Goal: Transaction & Acquisition: Purchase product/service

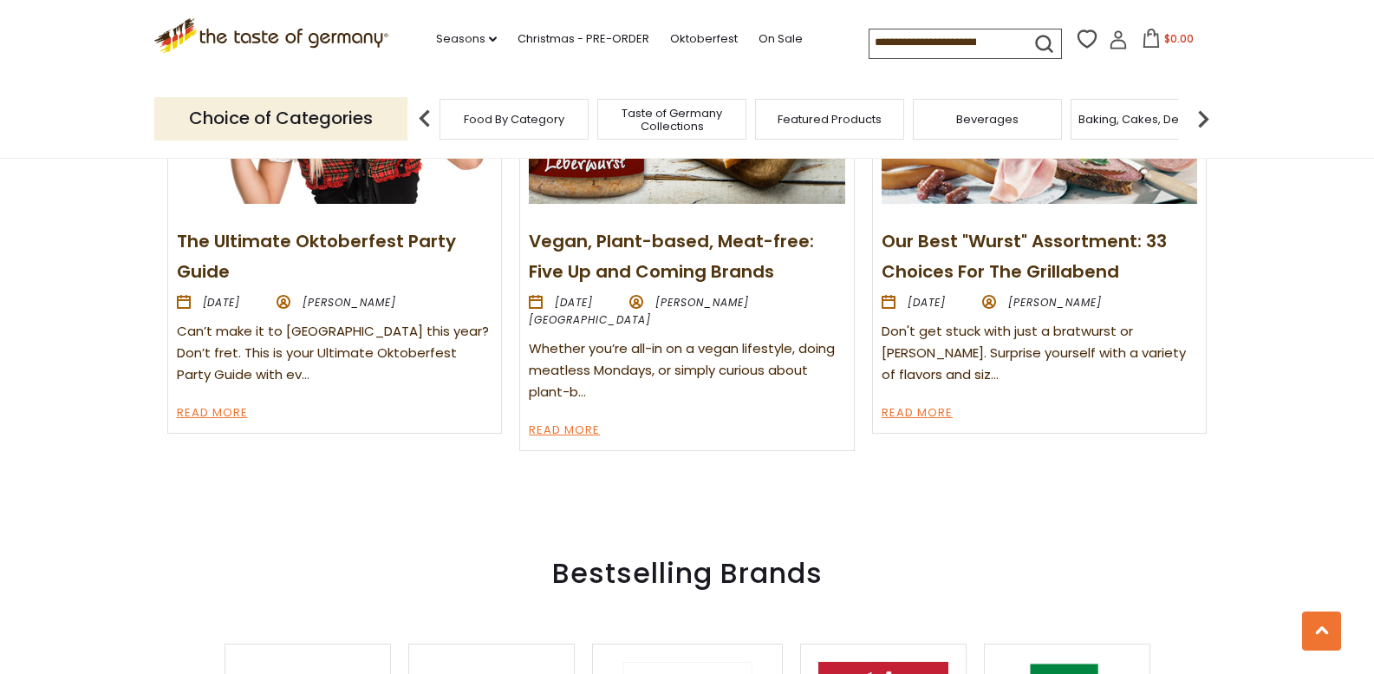
scroll to position [2177, 0]
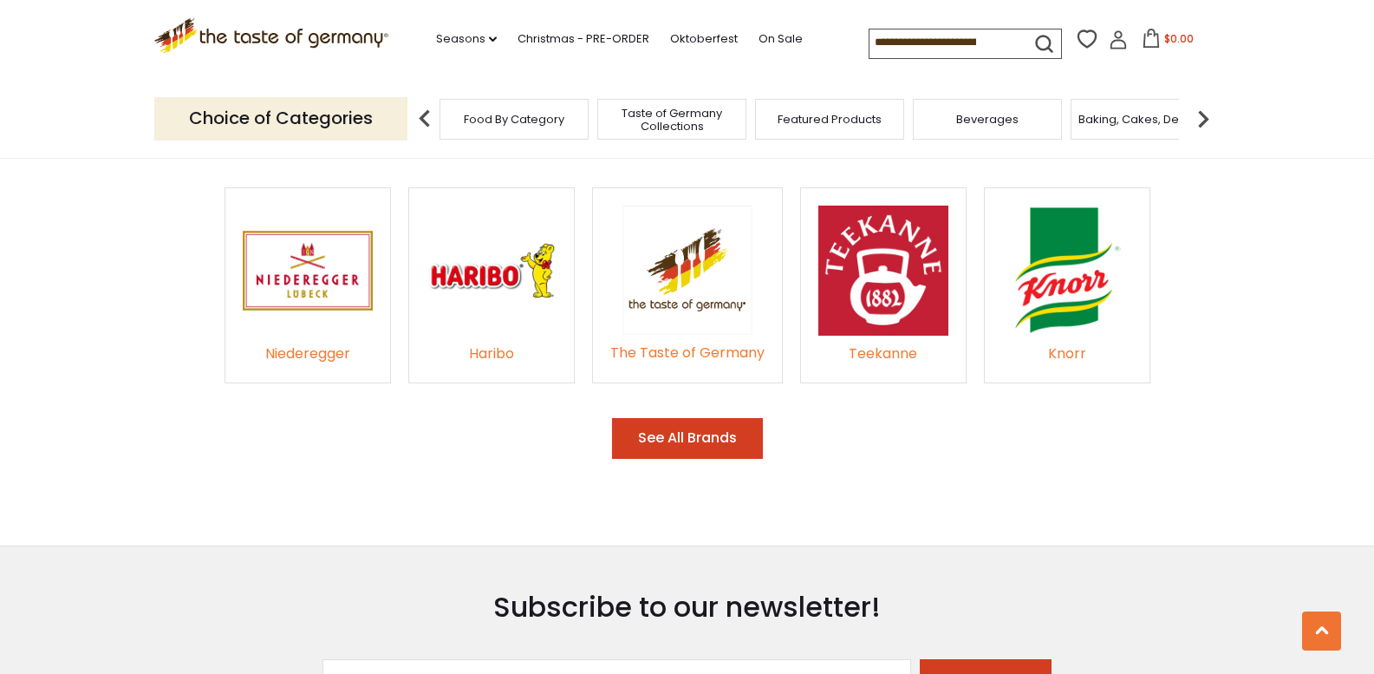
scroll to position [2633, 0]
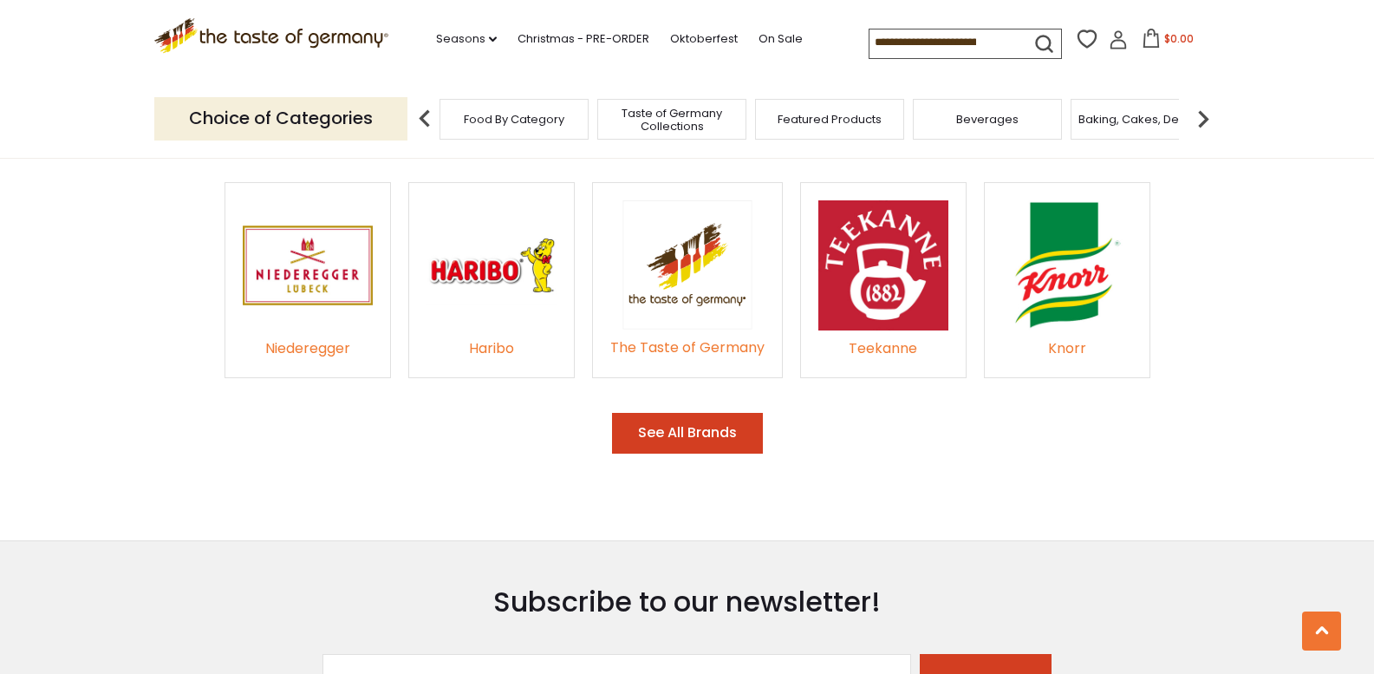
click at [733, 420] on button "See All Brands" at bounding box center [687, 433] width 151 height 41
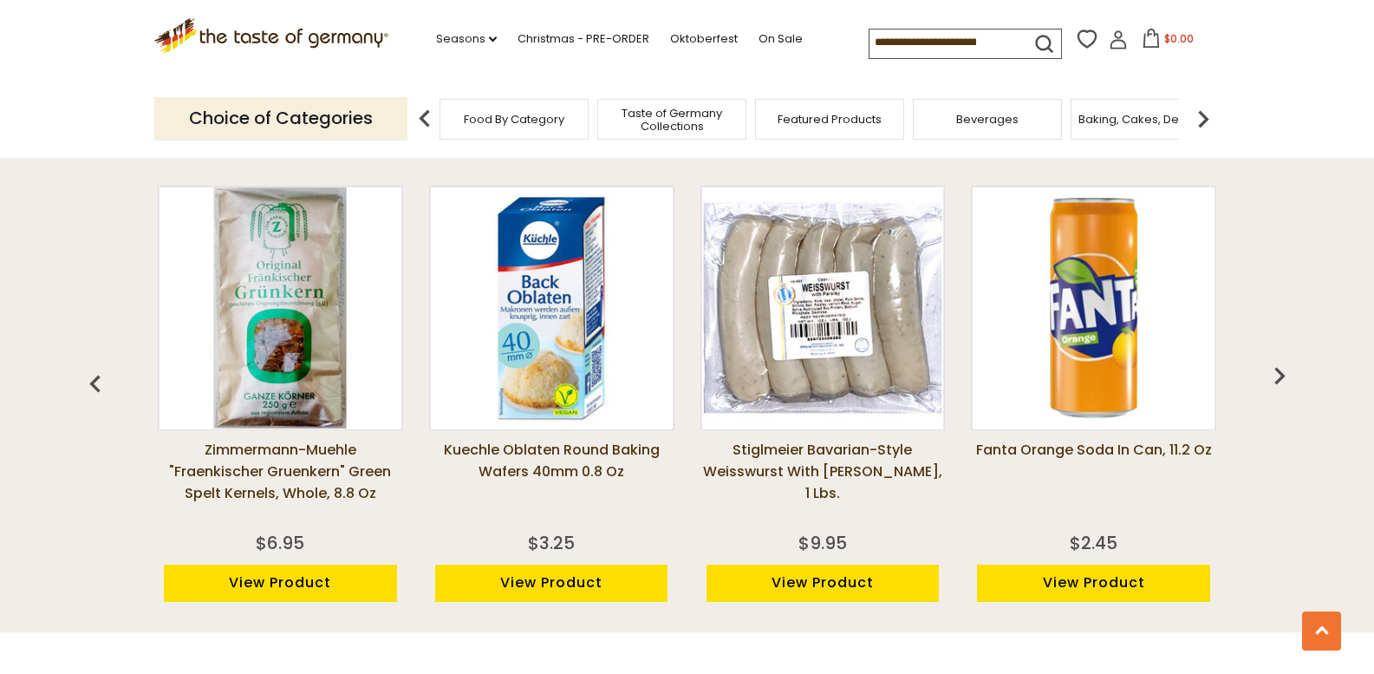
scroll to position [1313, 0]
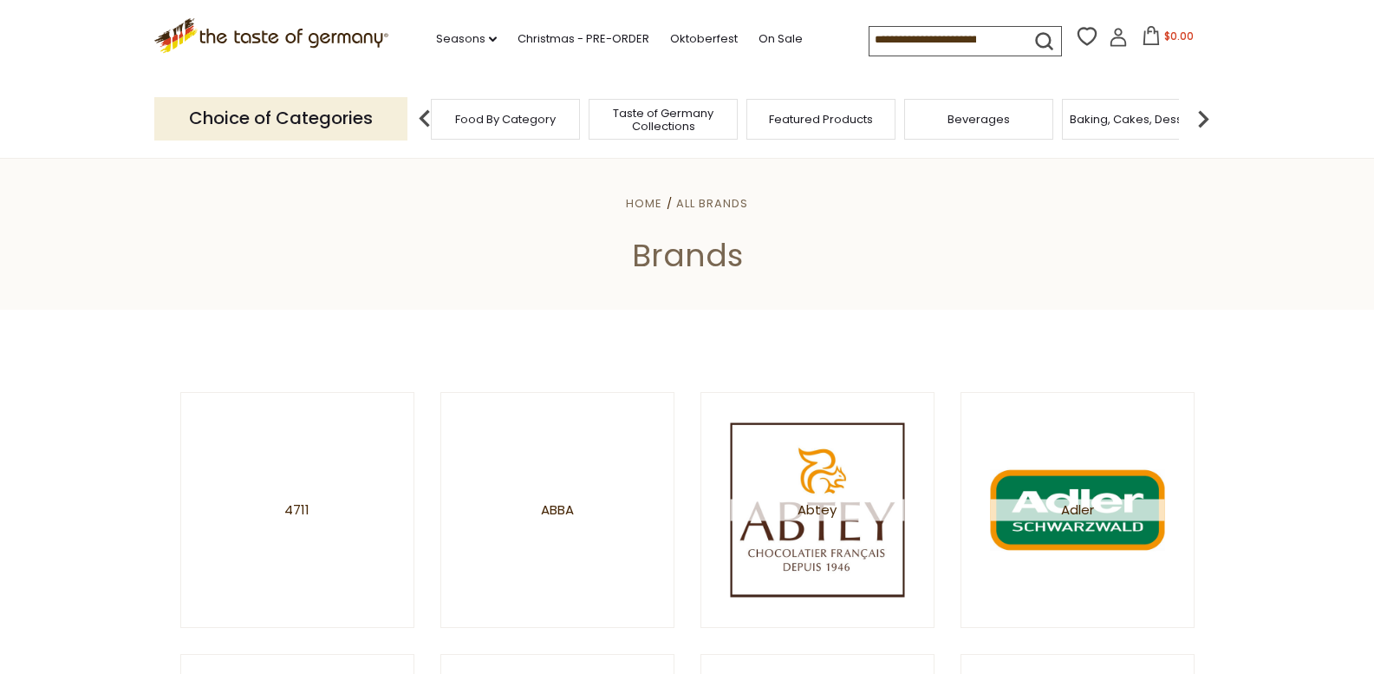
click at [1126, 114] on span "Baking, Cakes, Desserts" at bounding box center [1137, 119] width 134 height 13
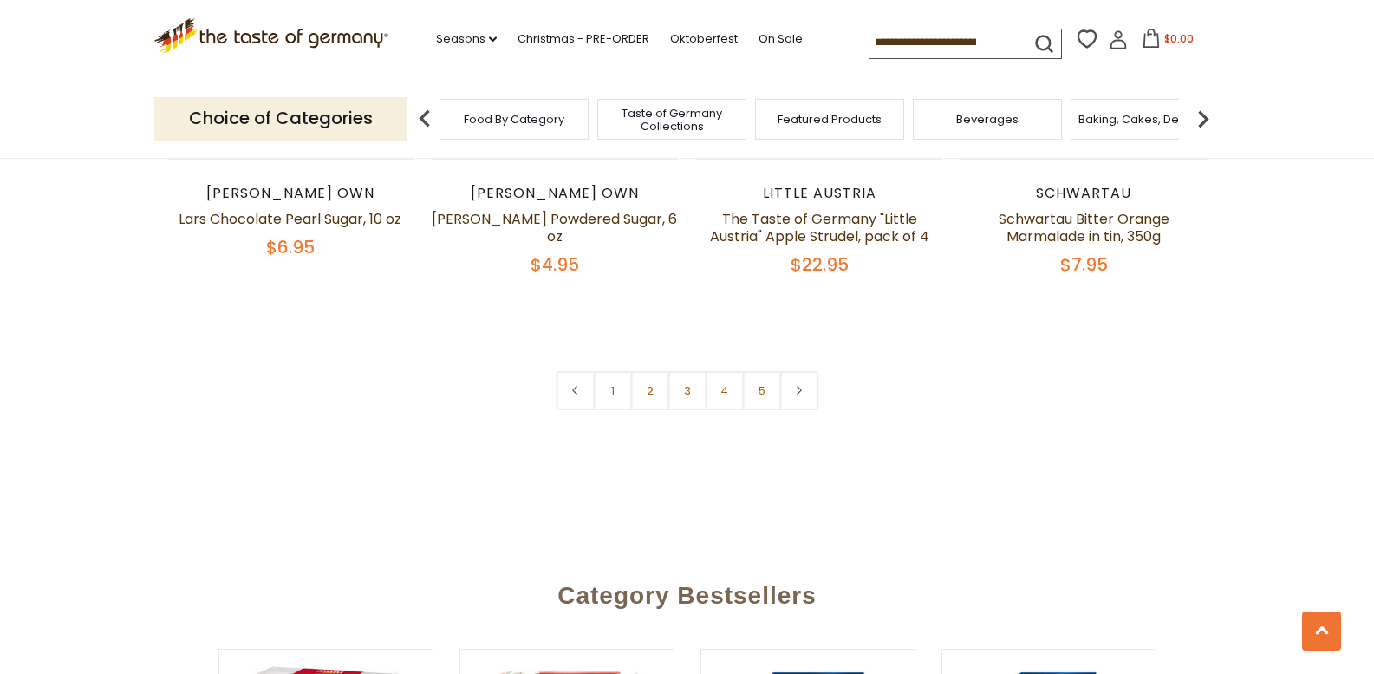
scroll to position [4204, 0]
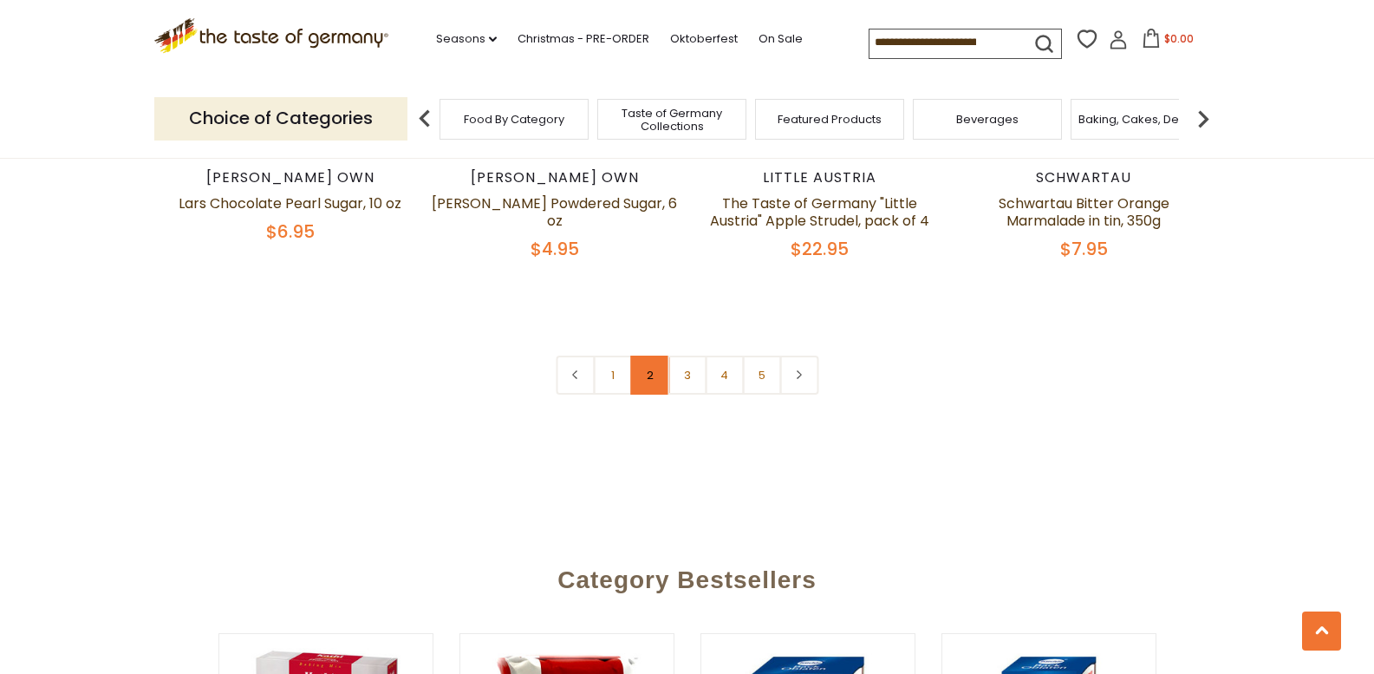
click at [649, 355] on link "2" at bounding box center [649, 374] width 39 height 39
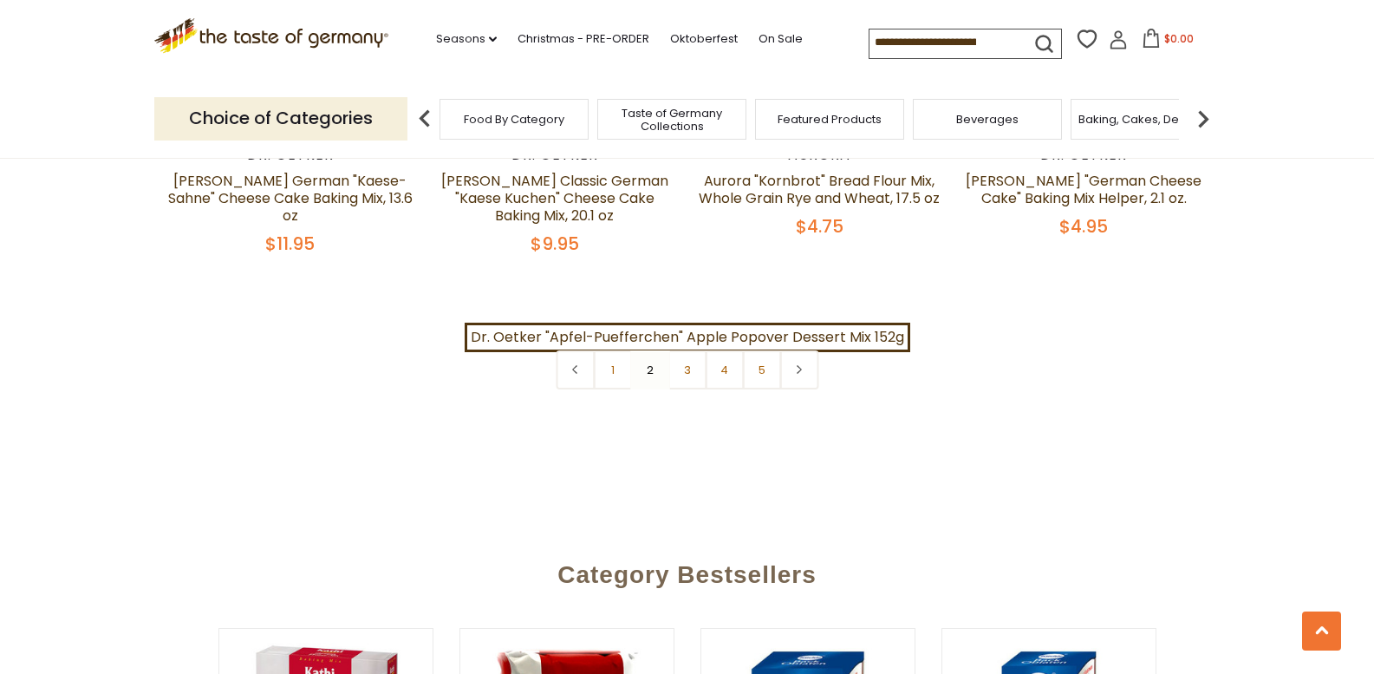
scroll to position [4217, 0]
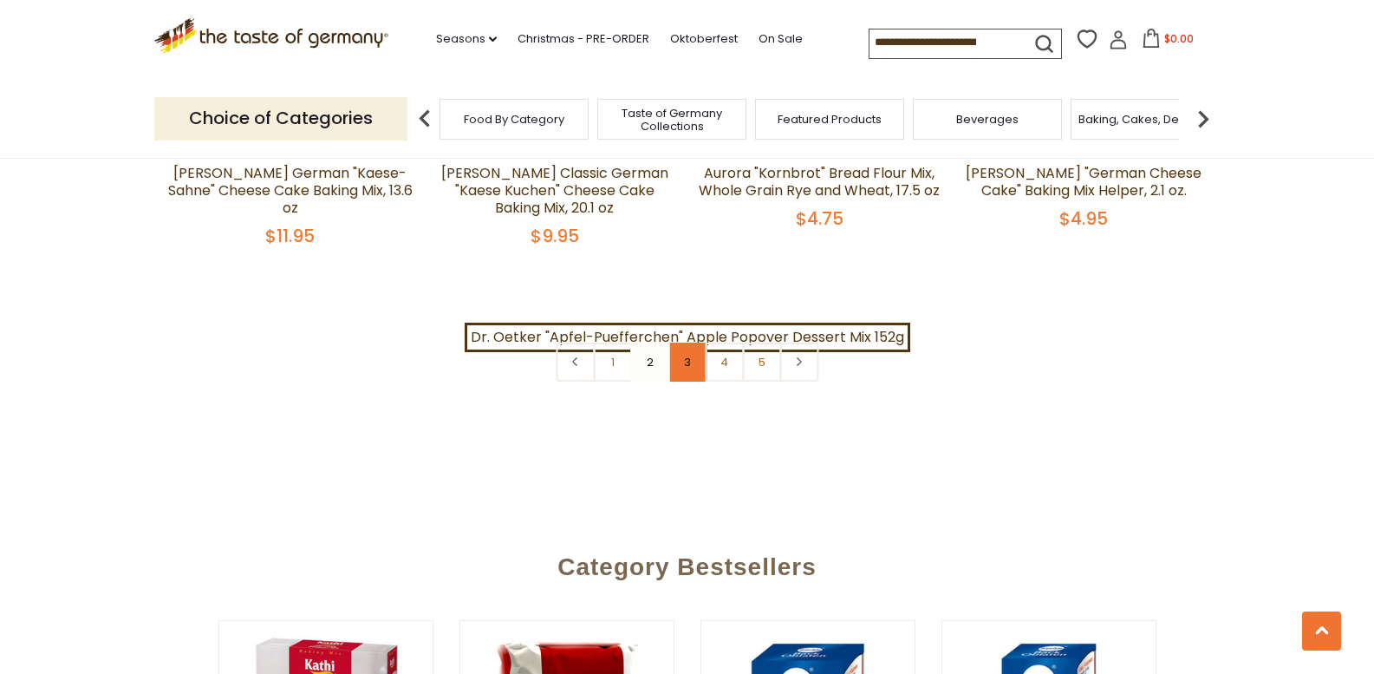
click at [683, 342] on link "3" at bounding box center [687, 361] width 39 height 39
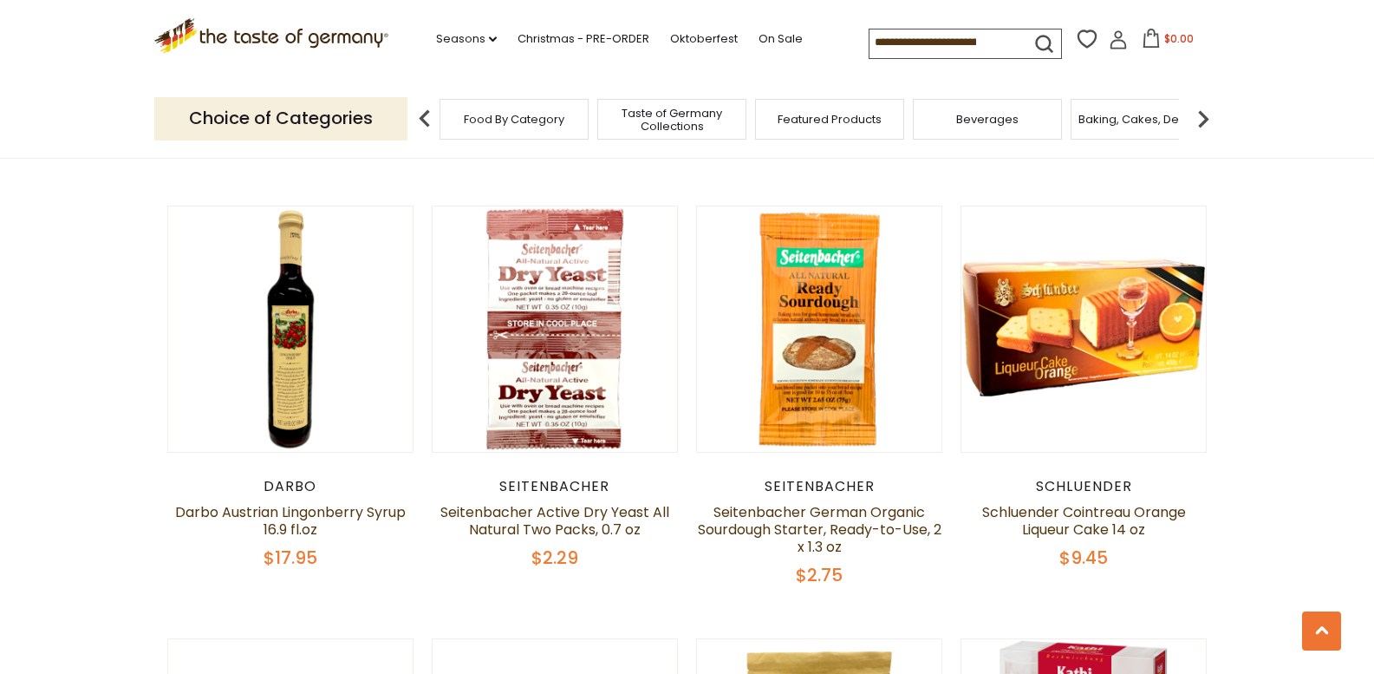
scroll to position [2628, 0]
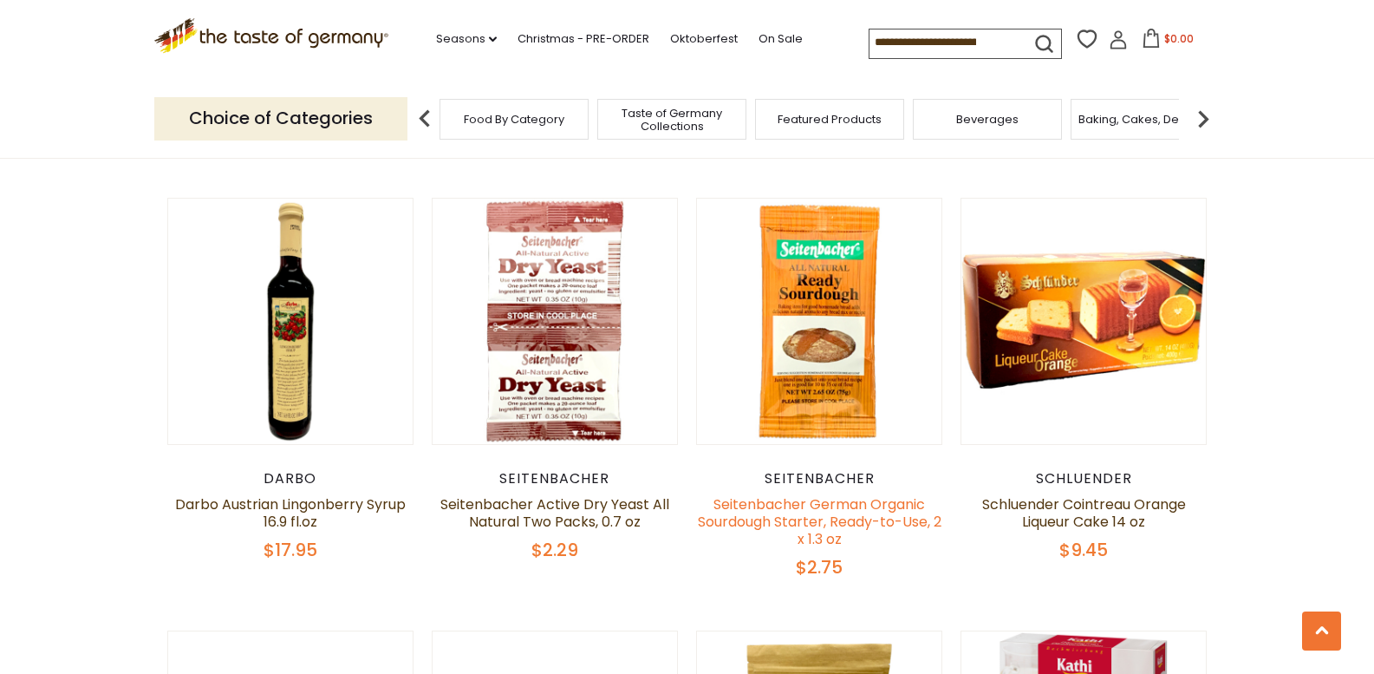
click at [836, 498] on link "Seitenbacher German Organic Sourdough Starter, Ready-to-Use, 2 x 1.3 oz" at bounding box center [820, 521] width 244 height 55
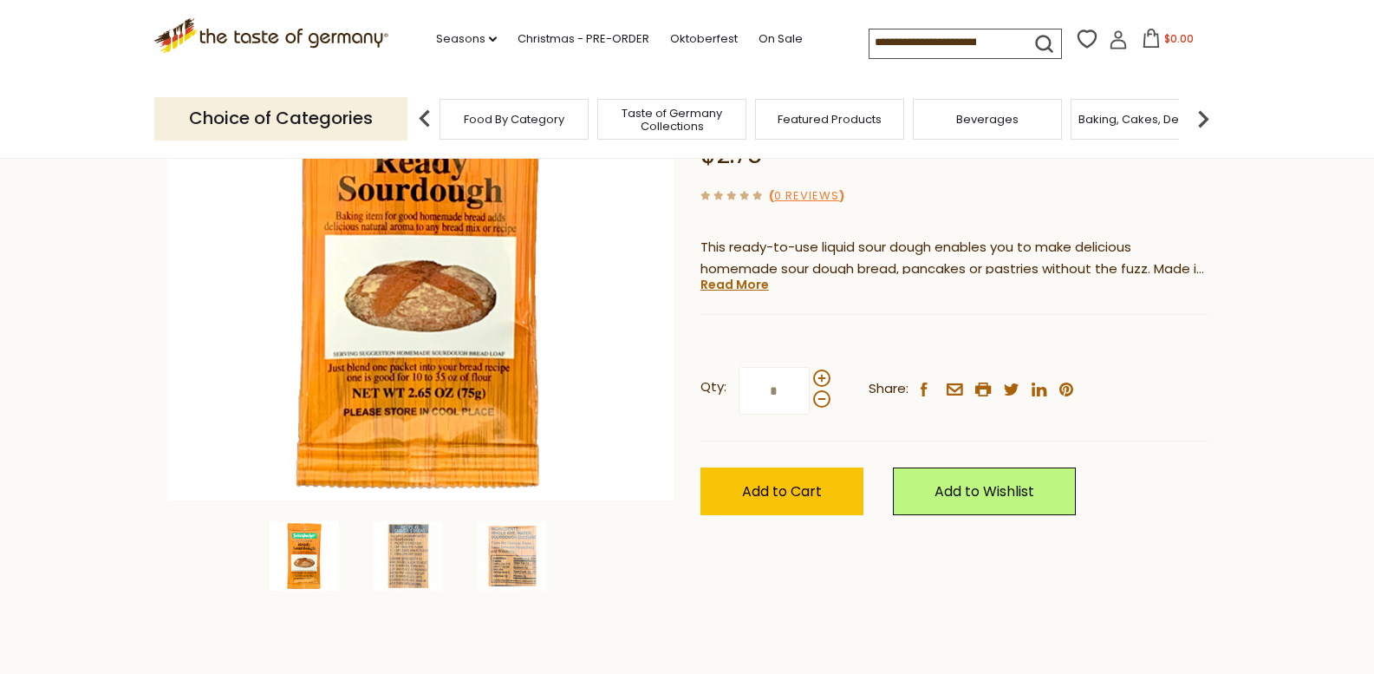
scroll to position [260, 0]
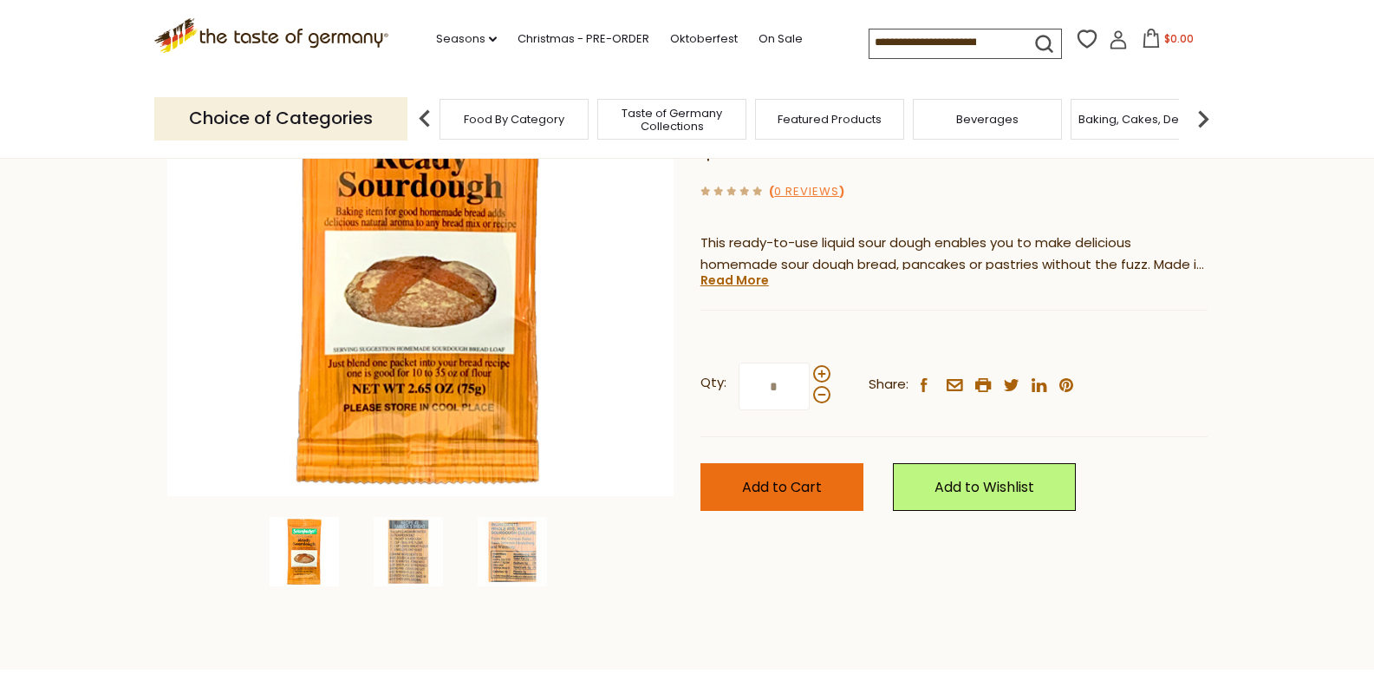
click at [813, 486] on span "Add to Cart" at bounding box center [782, 487] width 80 height 20
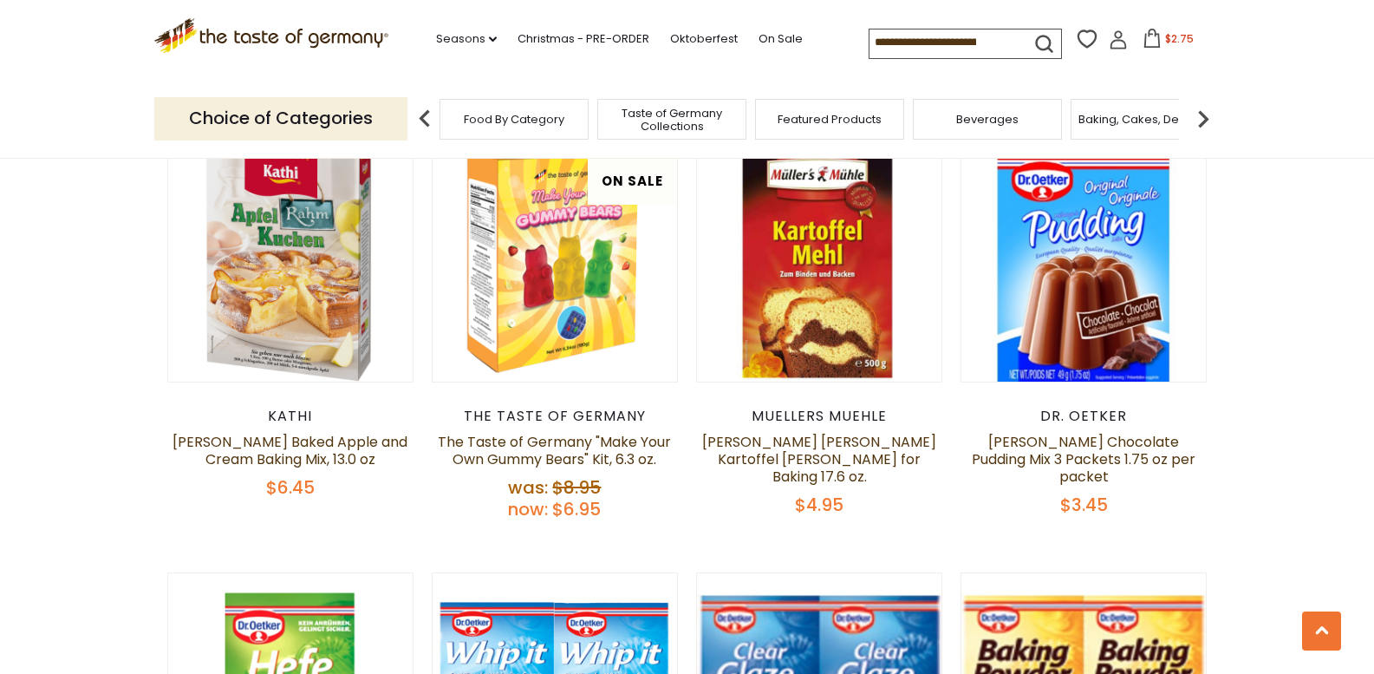
scroll to position [3563, 0]
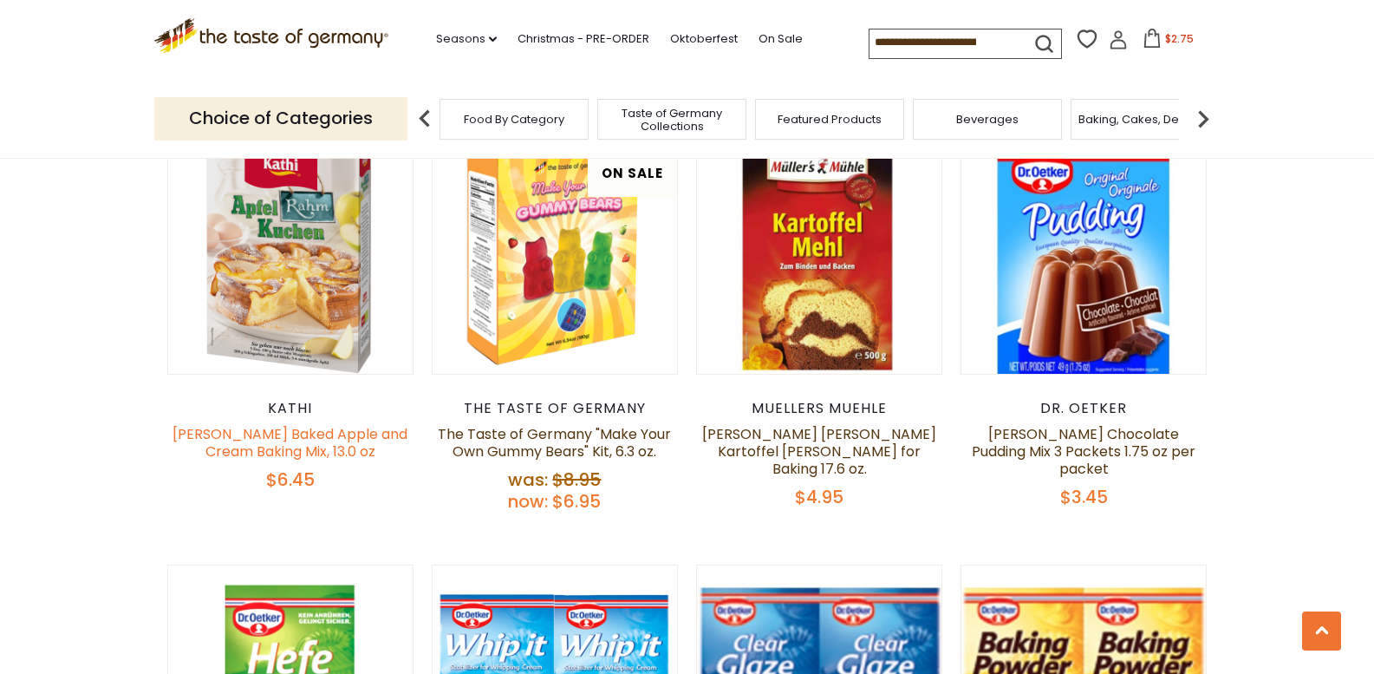
click at [324, 424] on link "Kathi Baked Apple and Cream Baking Mix, 13.0 oz" at bounding box center [290, 442] width 235 height 37
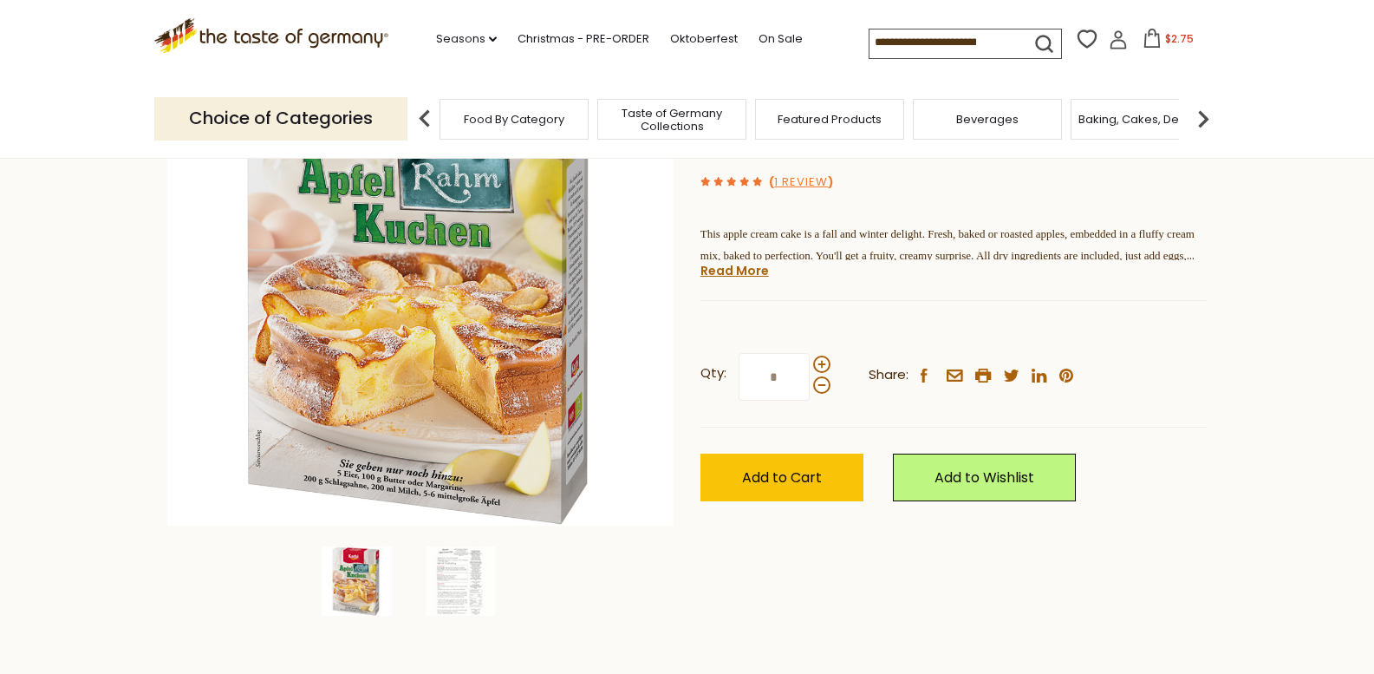
scroll to position [235, 0]
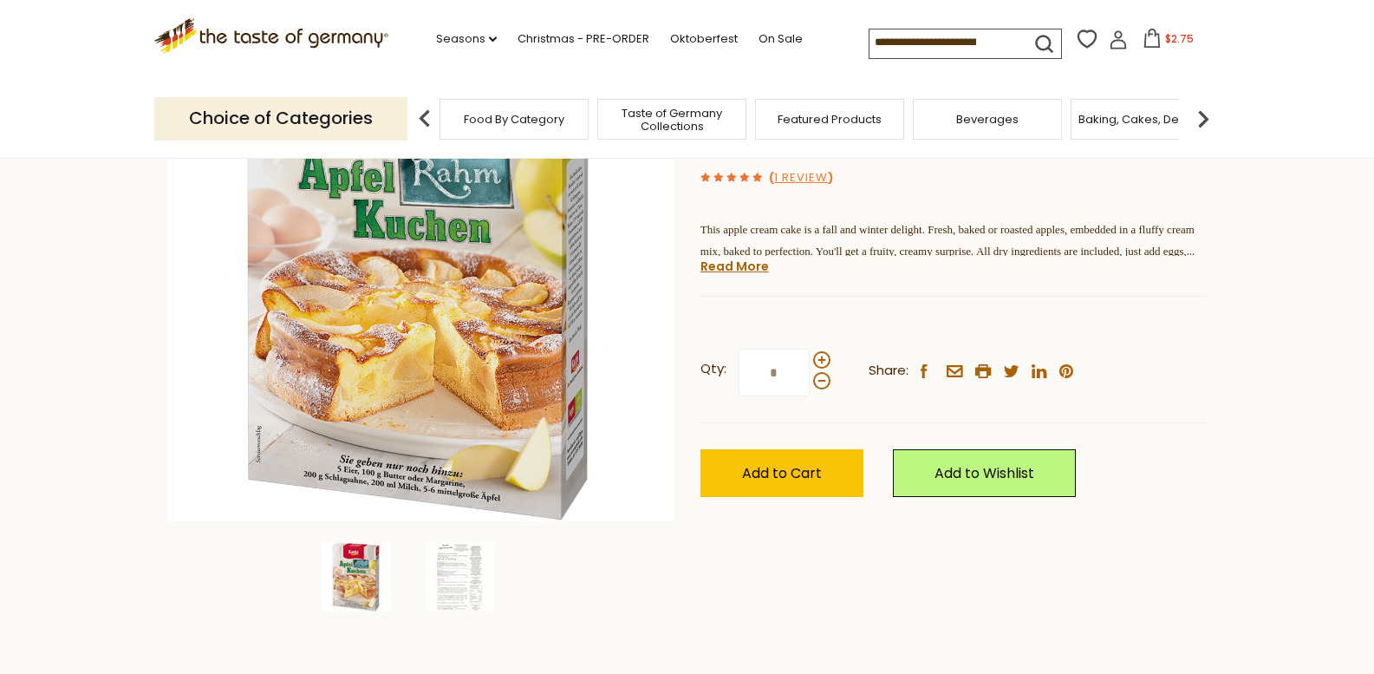
drag, startPoint x: 1384, startPoint y: 306, endPoint x: 1294, endPoint y: 177, distance: 157.5
click at [773, 478] on span "Add to Cart" at bounding box center [782, 473] width 80 height 20
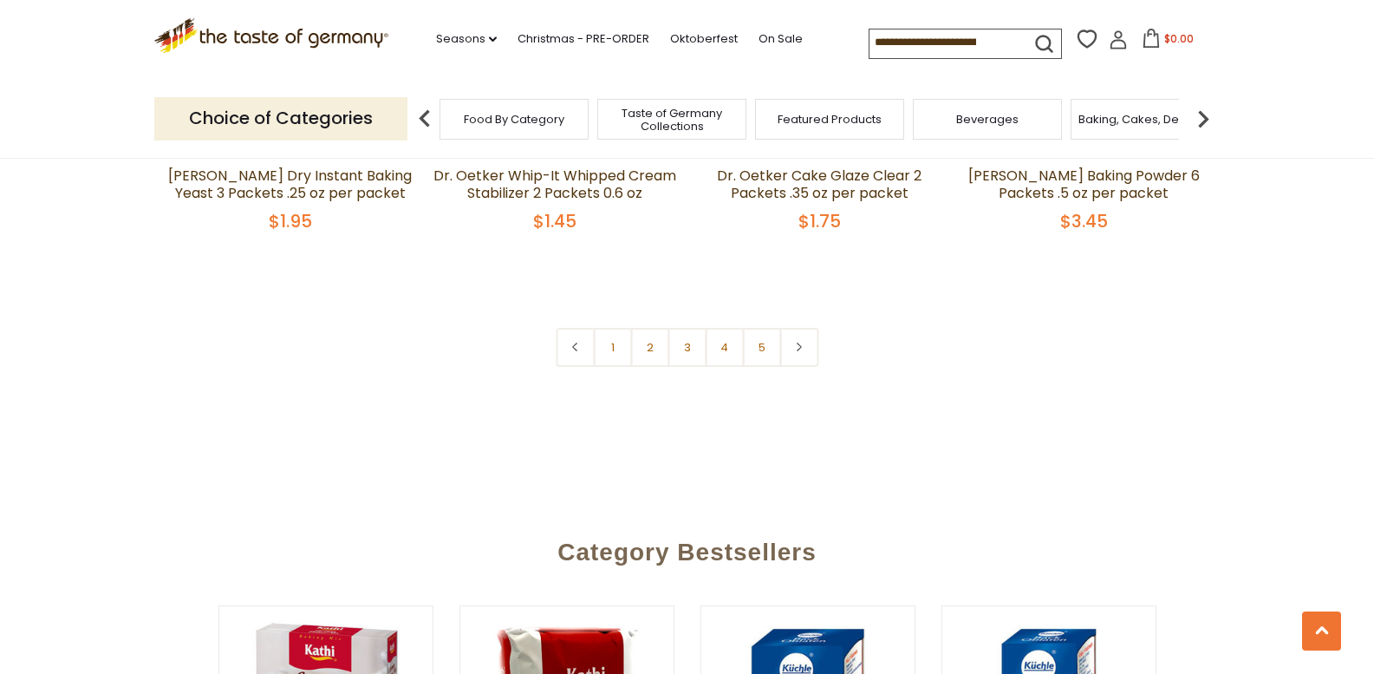
scroll to position [4250, 0]
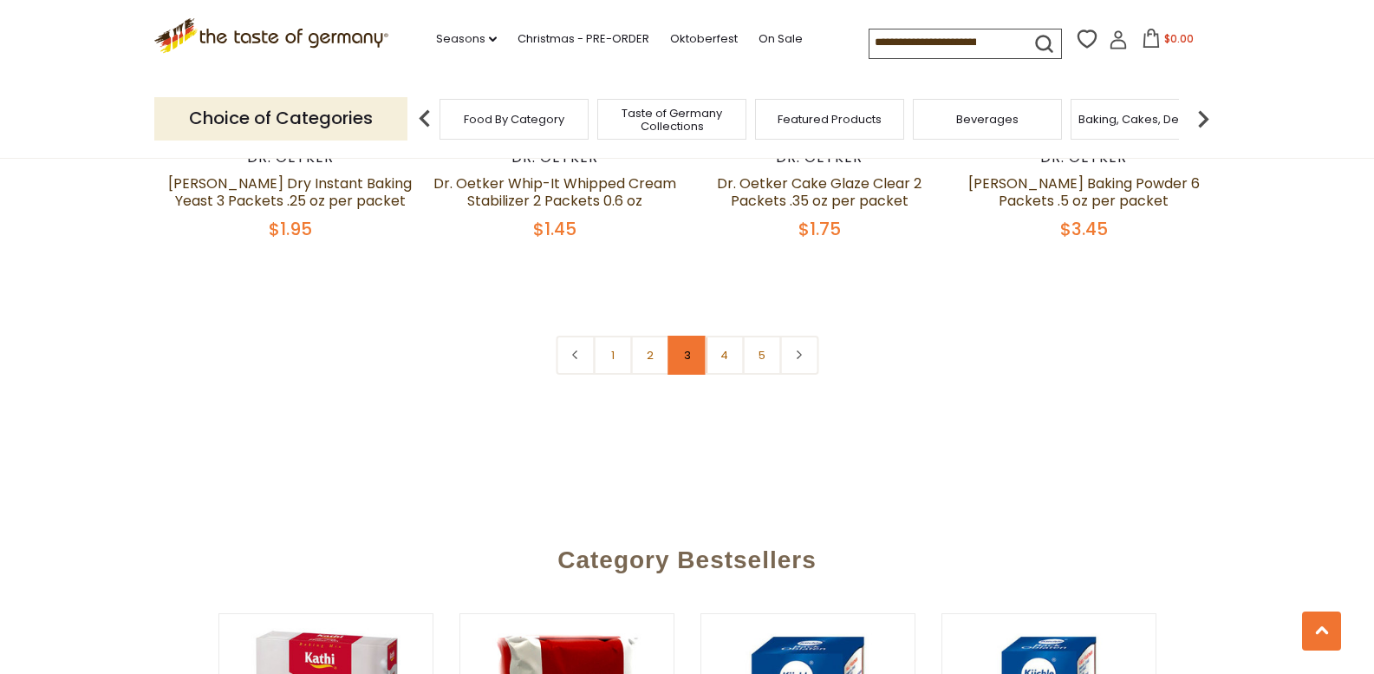
click at [693, 336] on link "3" at bounding box center [687, 355] width 39 height 39
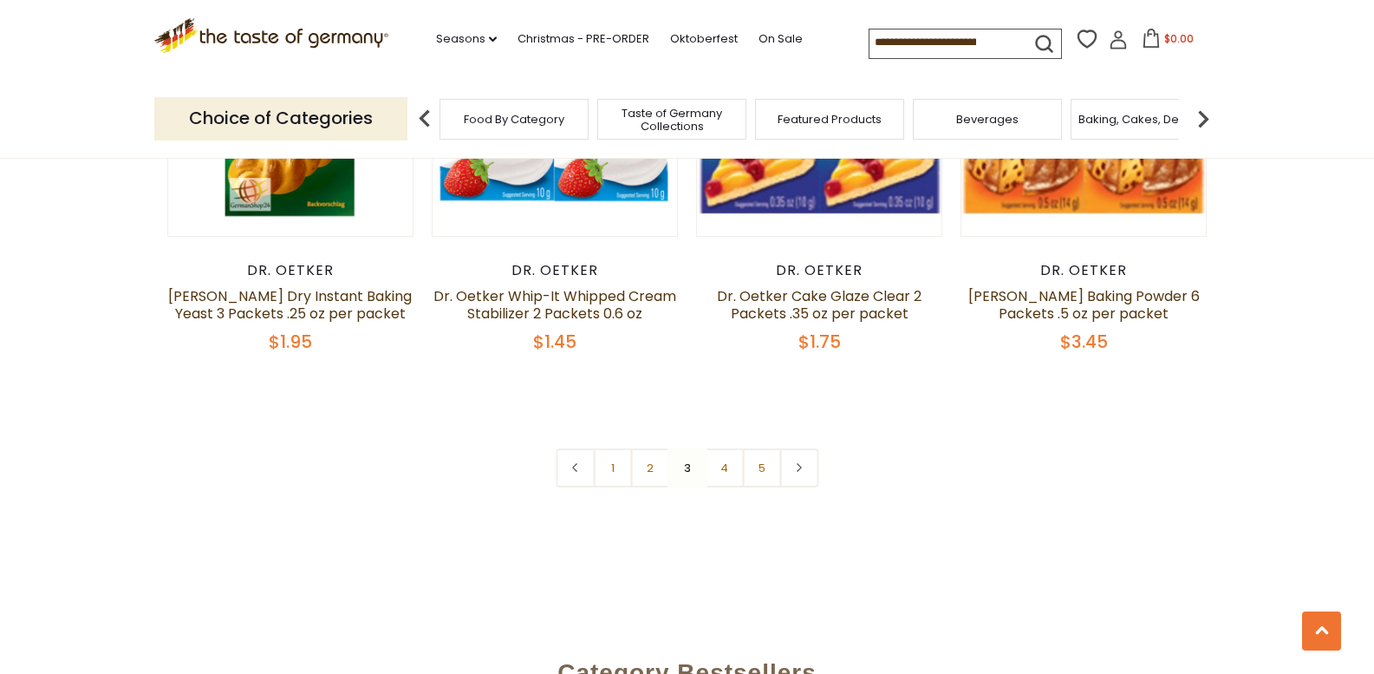
scroll to position [4153, 0]
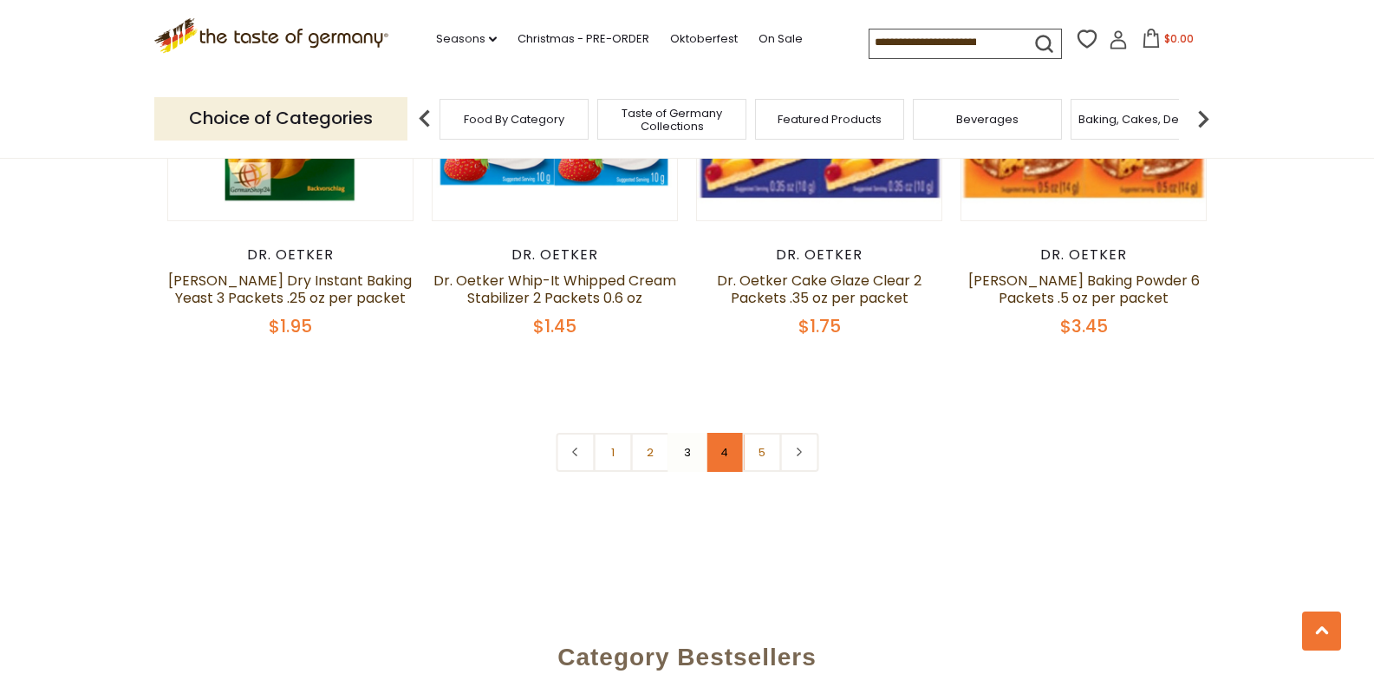
click at [724, 433] on link "4" at bounding box center [724, 452] width 39 height 39
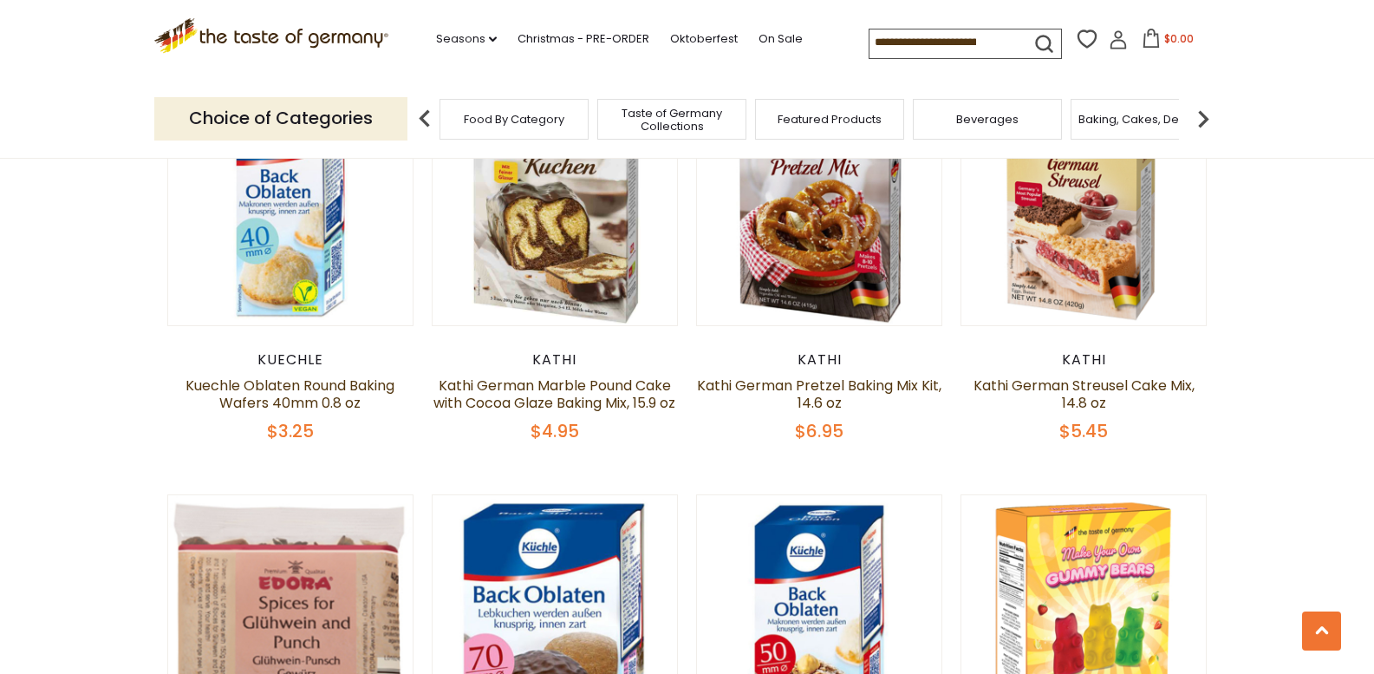
scroll to position [614, 0]
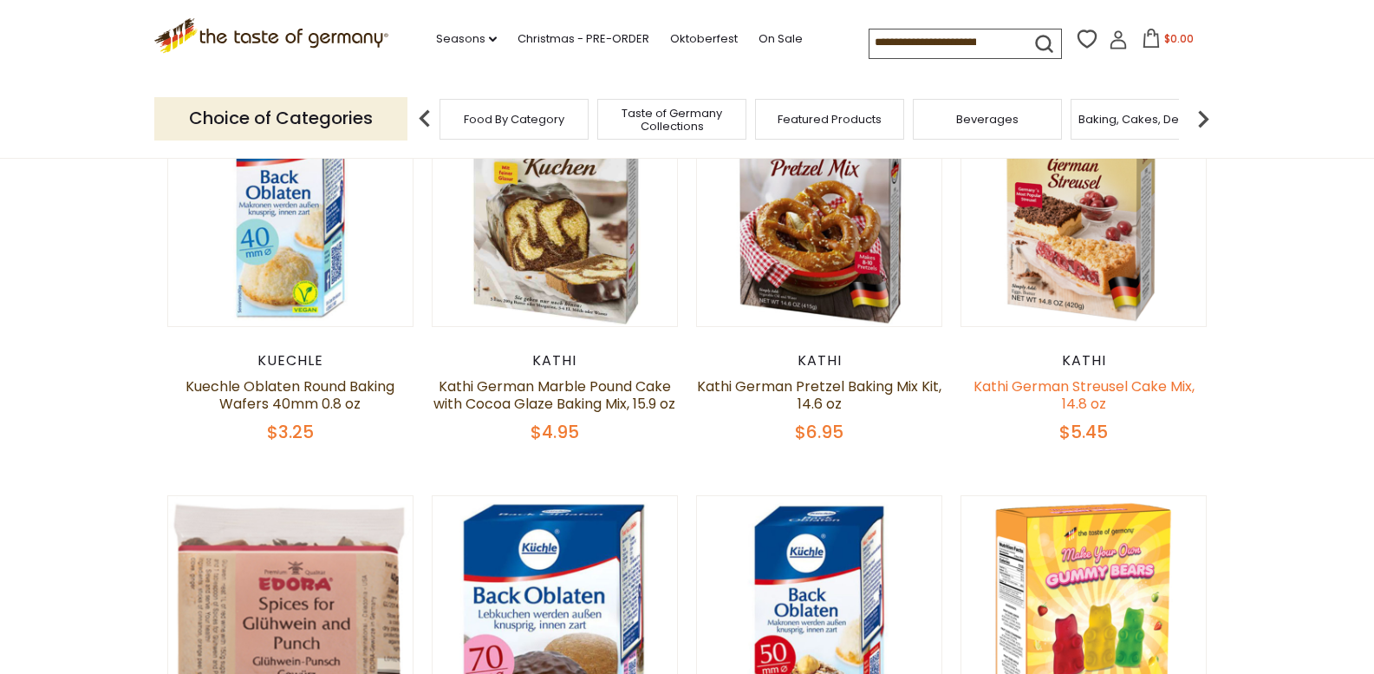
click at [1099, 388] on link "Kathi German Streusel Cake Mix, 14.8 oz" at bounding box center [1084, 394] width 221 height 37
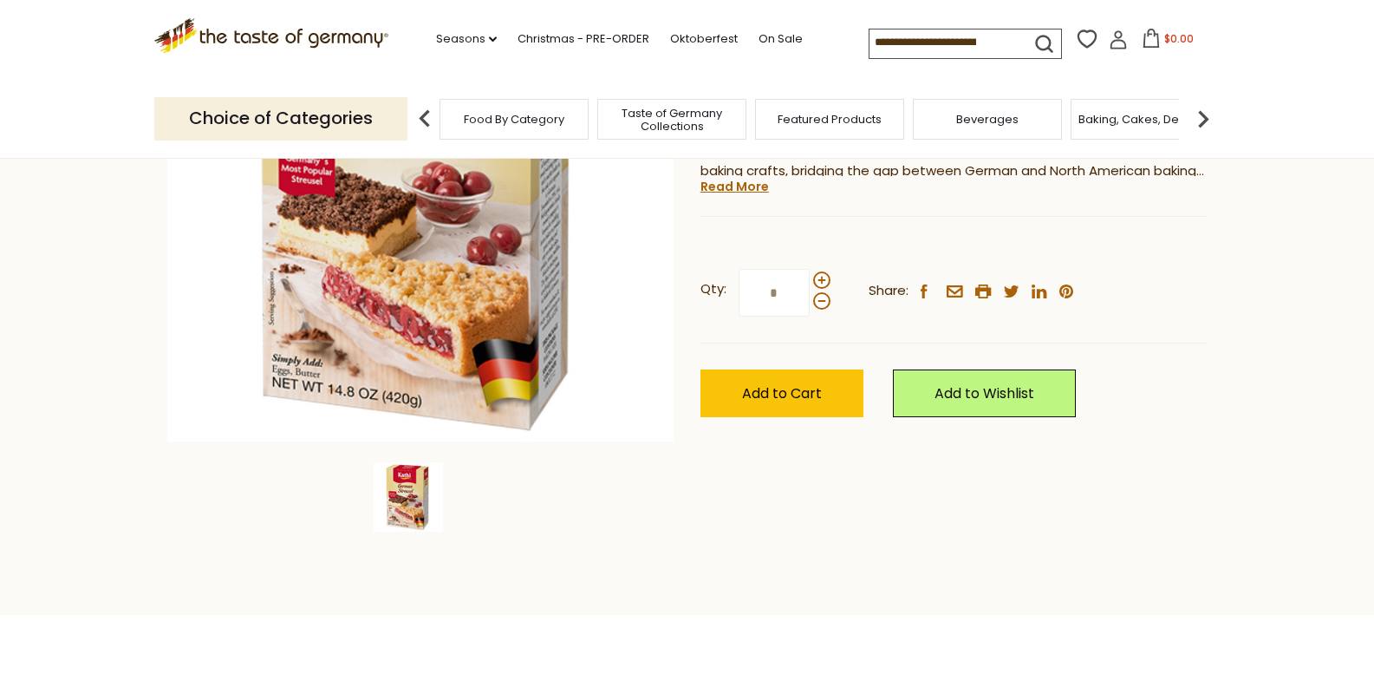
drag, startPoint x: 1383, startPoint y: 100, endPoint x: 1384, endPoint y: 166, distance: 65.9
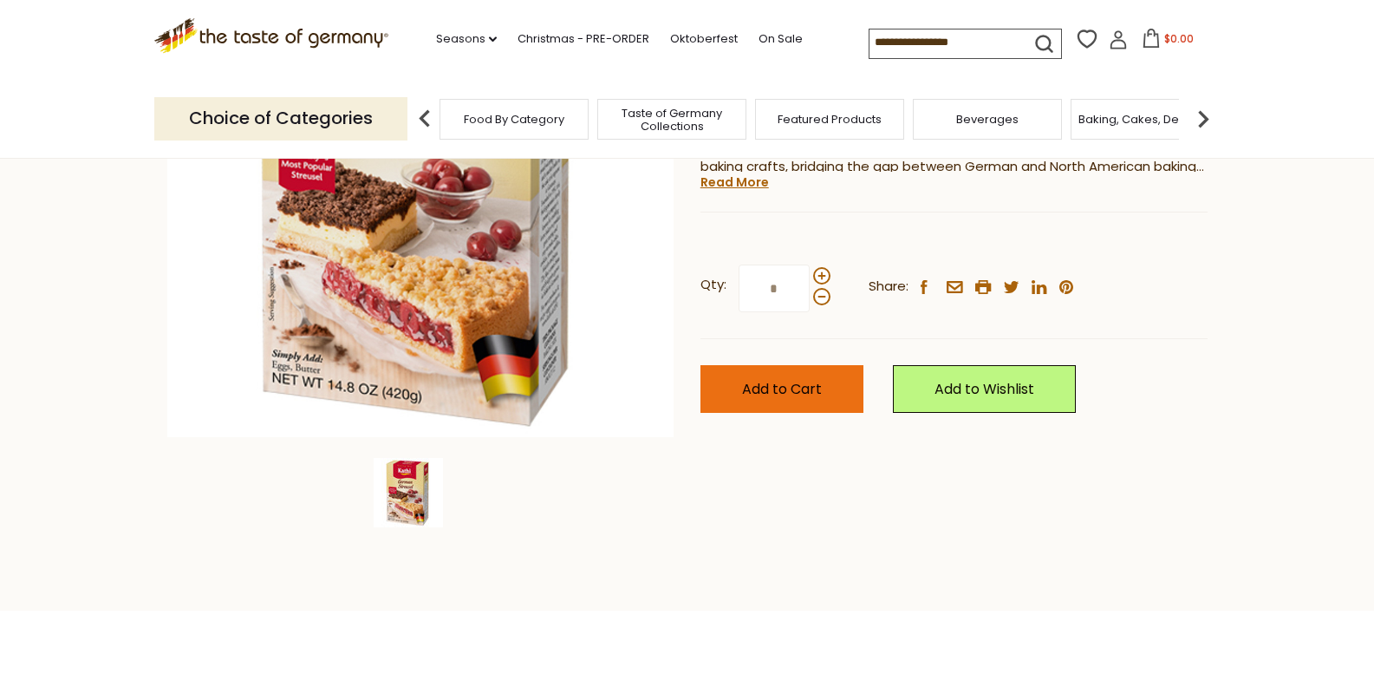
click at [791, 386] on span "Add to Cart" at bounding box center [782, 389] width 80 height 20
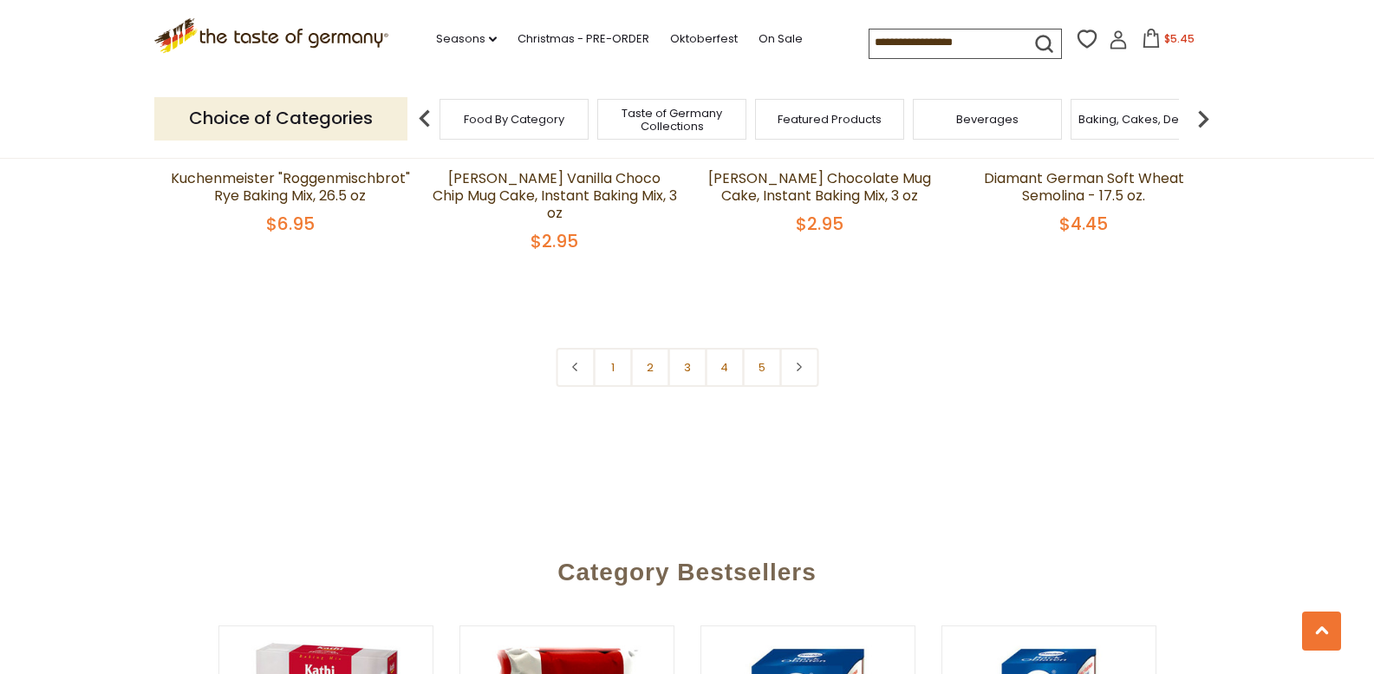
scroll to position [4204, 0]
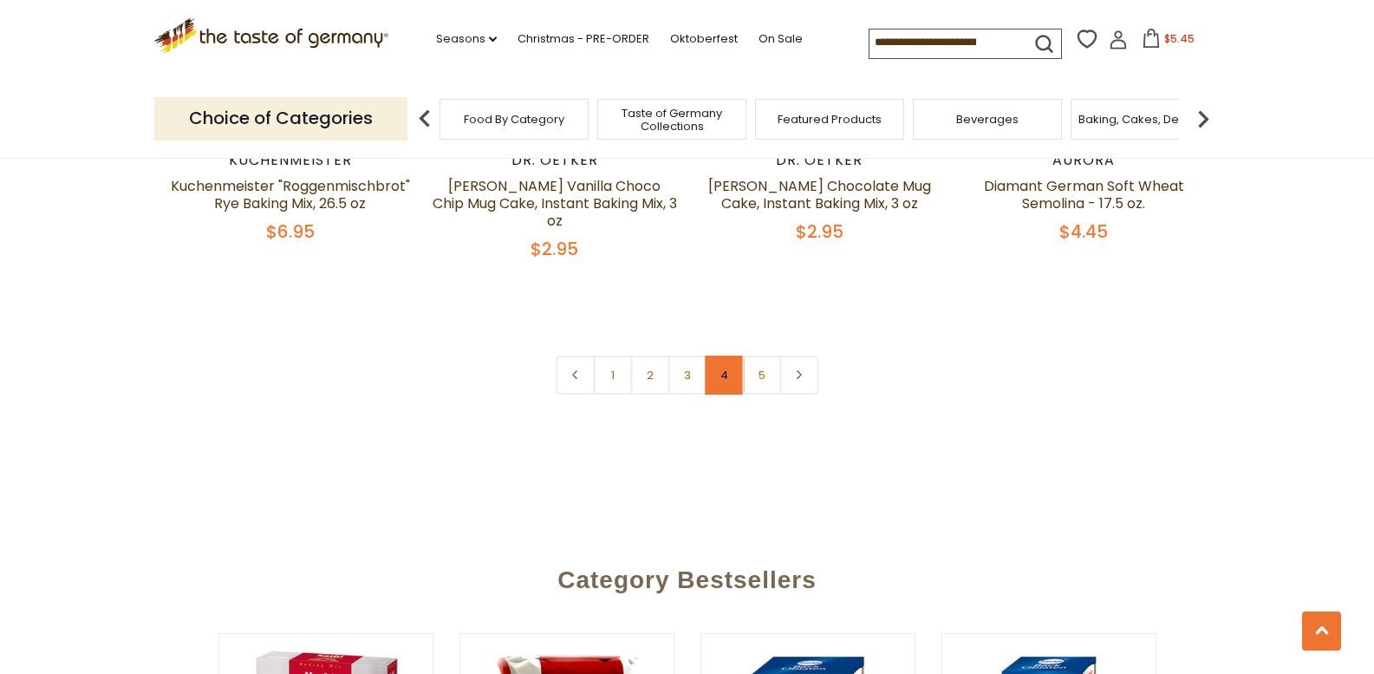
click at [716, 367] on link "4" at bounding box center [724, 374] width 39 height 39
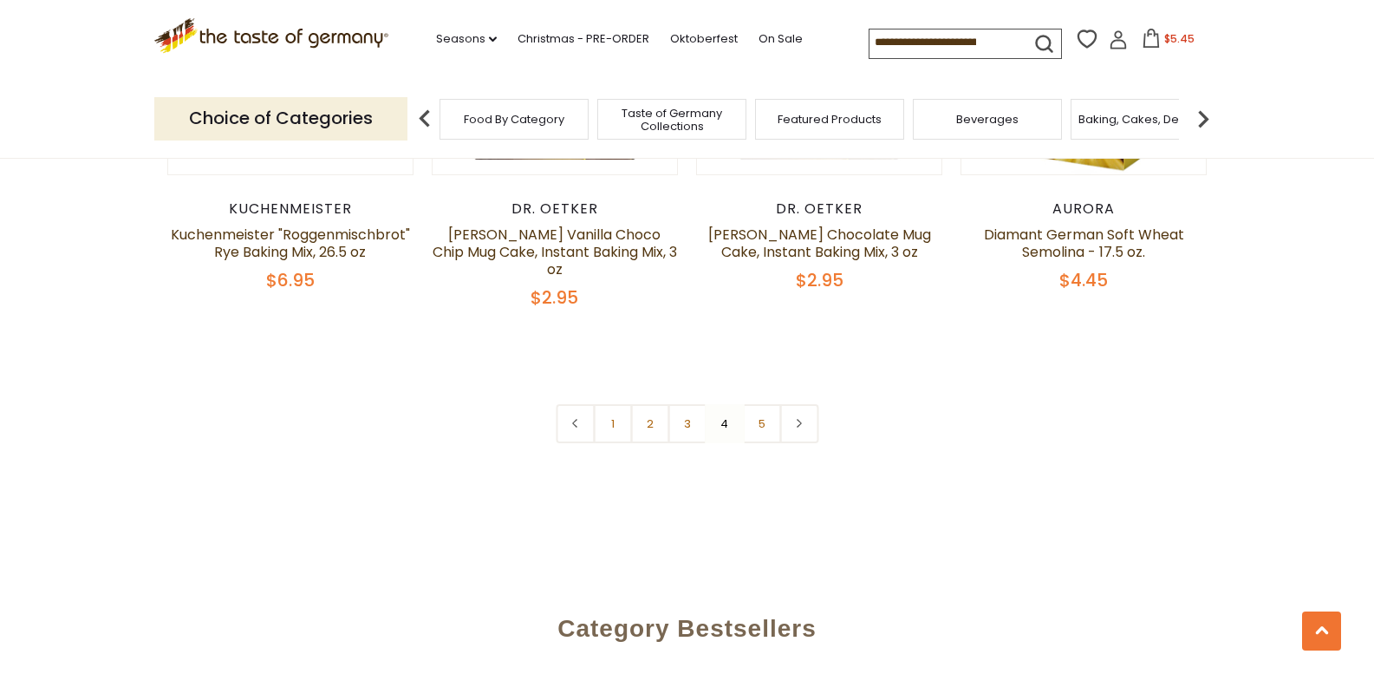
scroll to position [4140, 0]
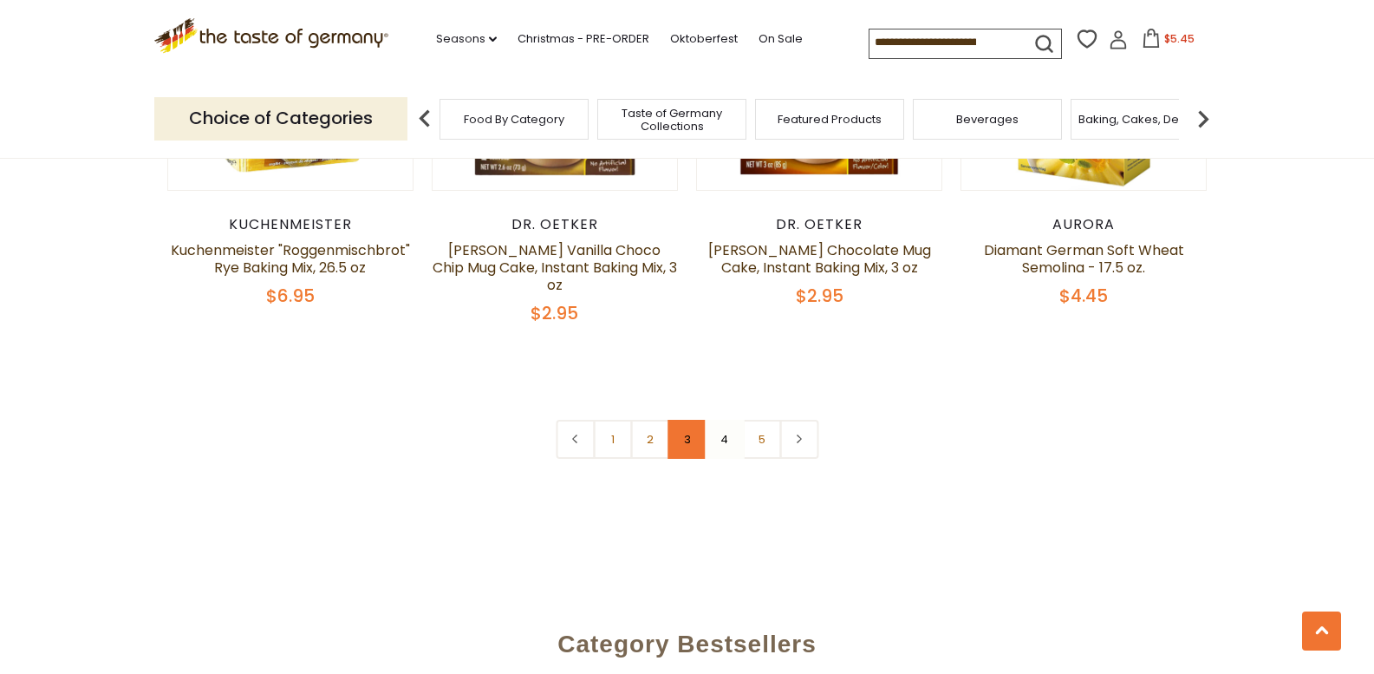
click at [688, 426] on link "3" at bounding box center [687, 439] width 39 height 39
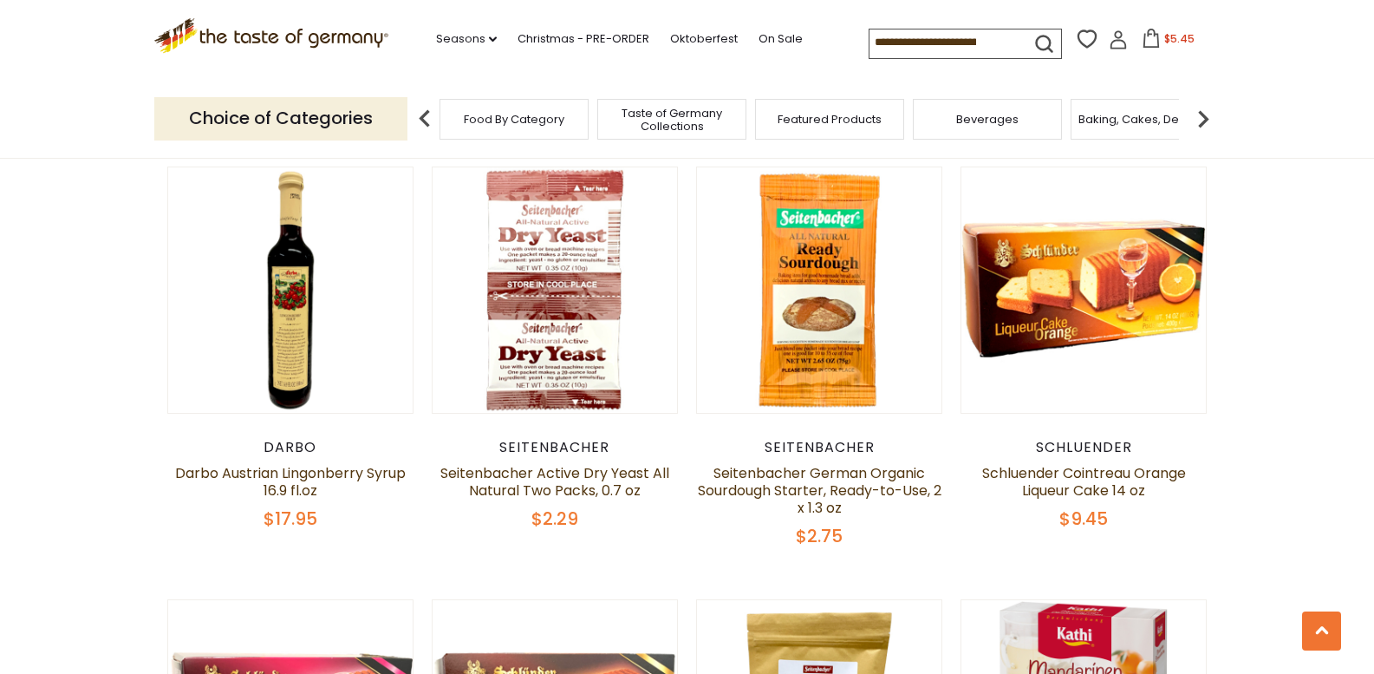
scroll to position [2667, 0]
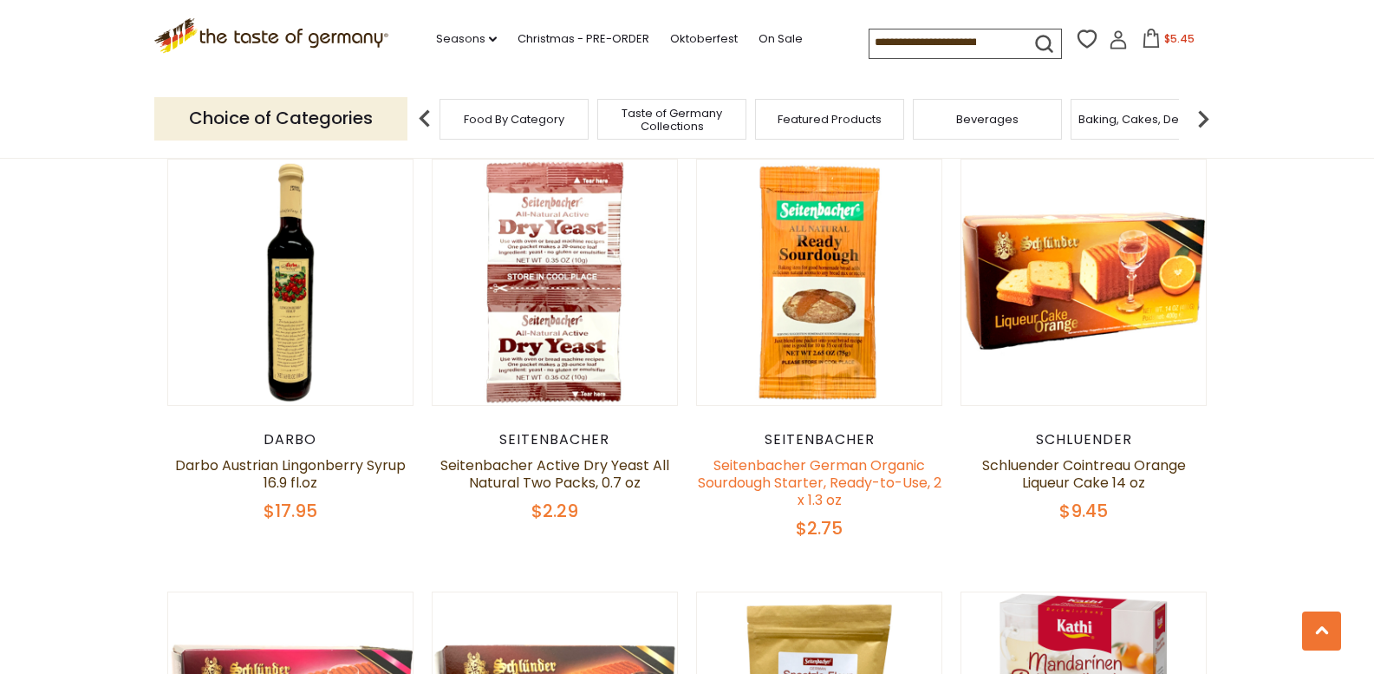
click at [818, 455] on link "Seitenbacher German Organic Sourdough Starter, Ready-to-Use, 2 x 1.3 oz" at bounding box center [820, 482] width 244 height 55
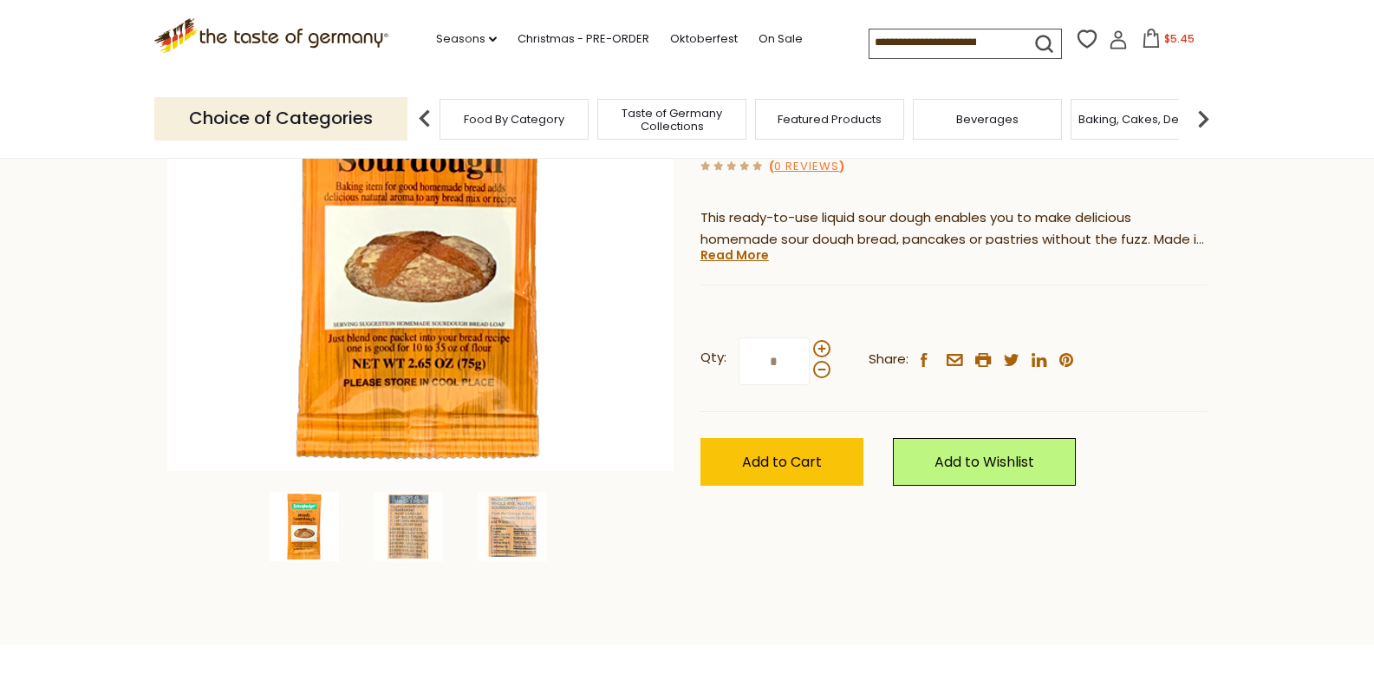
scroll to position [340, 0]
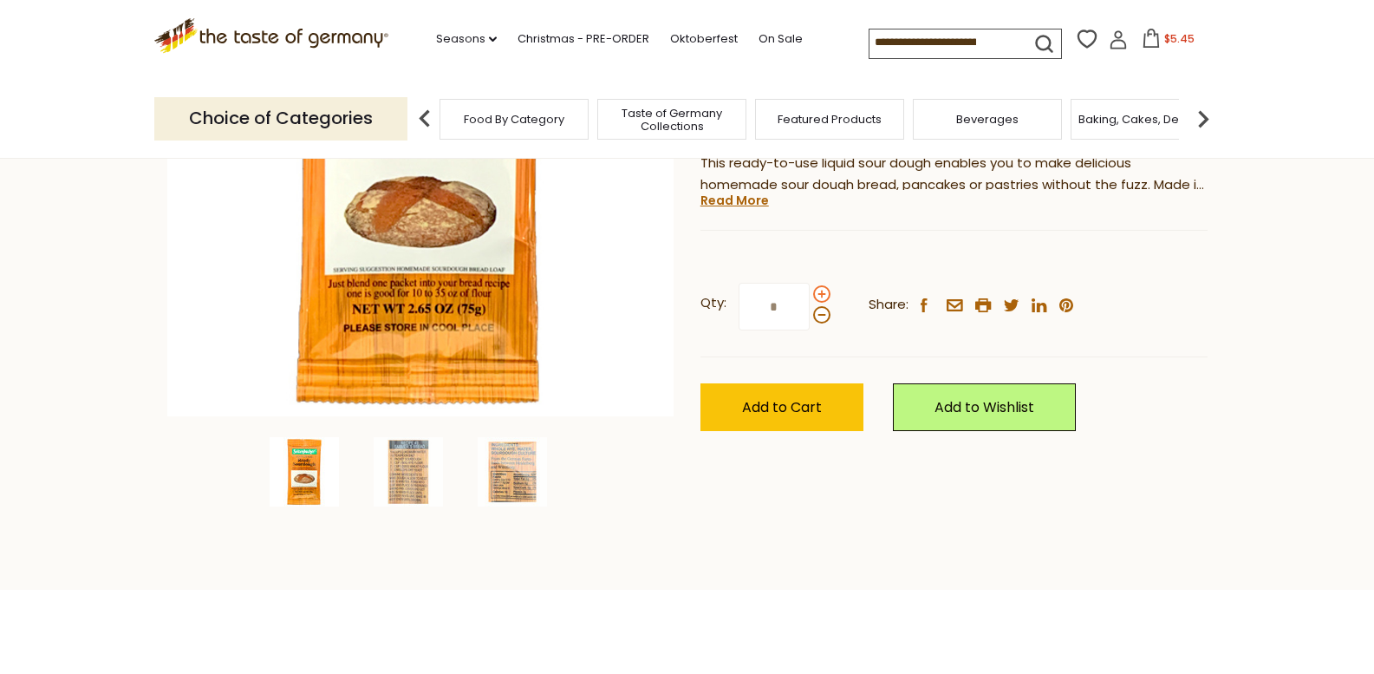
click at [819, 290] on span at bounding box center [821, 293] width 17 height 17
click at [810, 290] on input "*" at bounding box center [774, 307] width 71 height 48
type input "*"
click at [815, 405] on span "Add to Cart" at bounding box center [782, 407] width 80 height 20
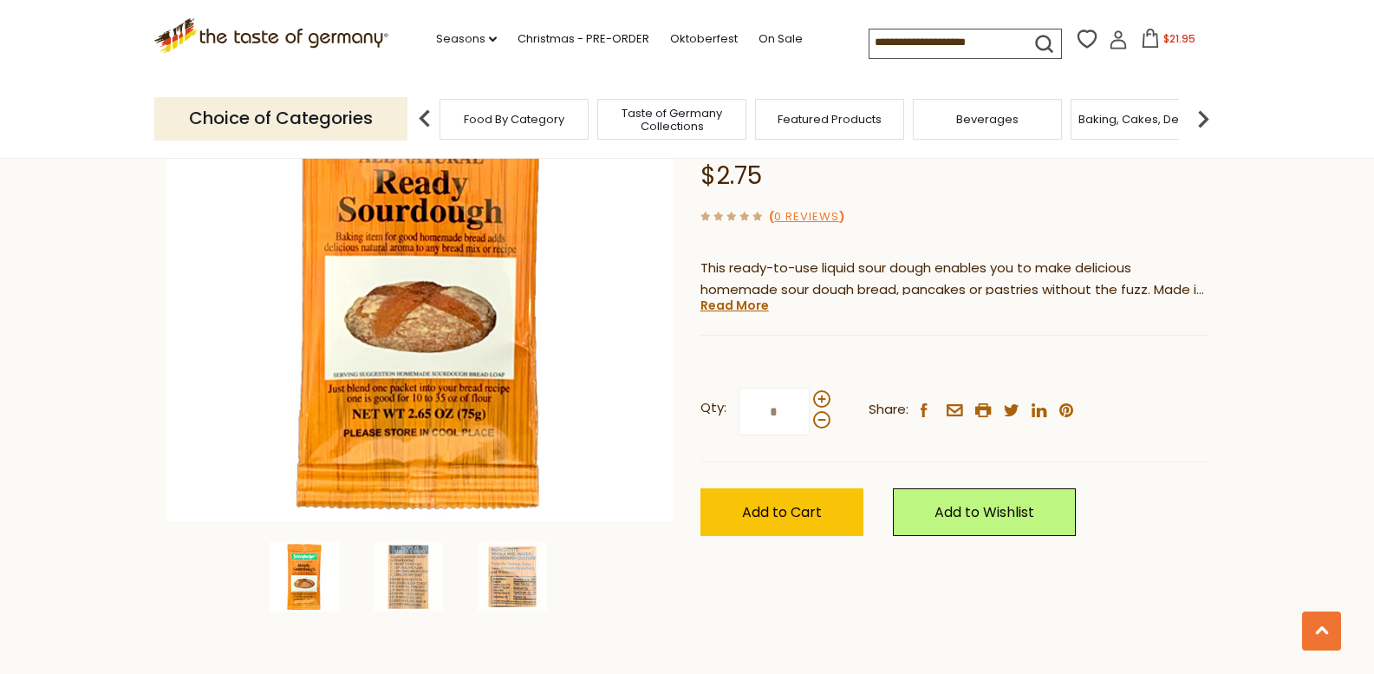
scroll to position [0, 0]
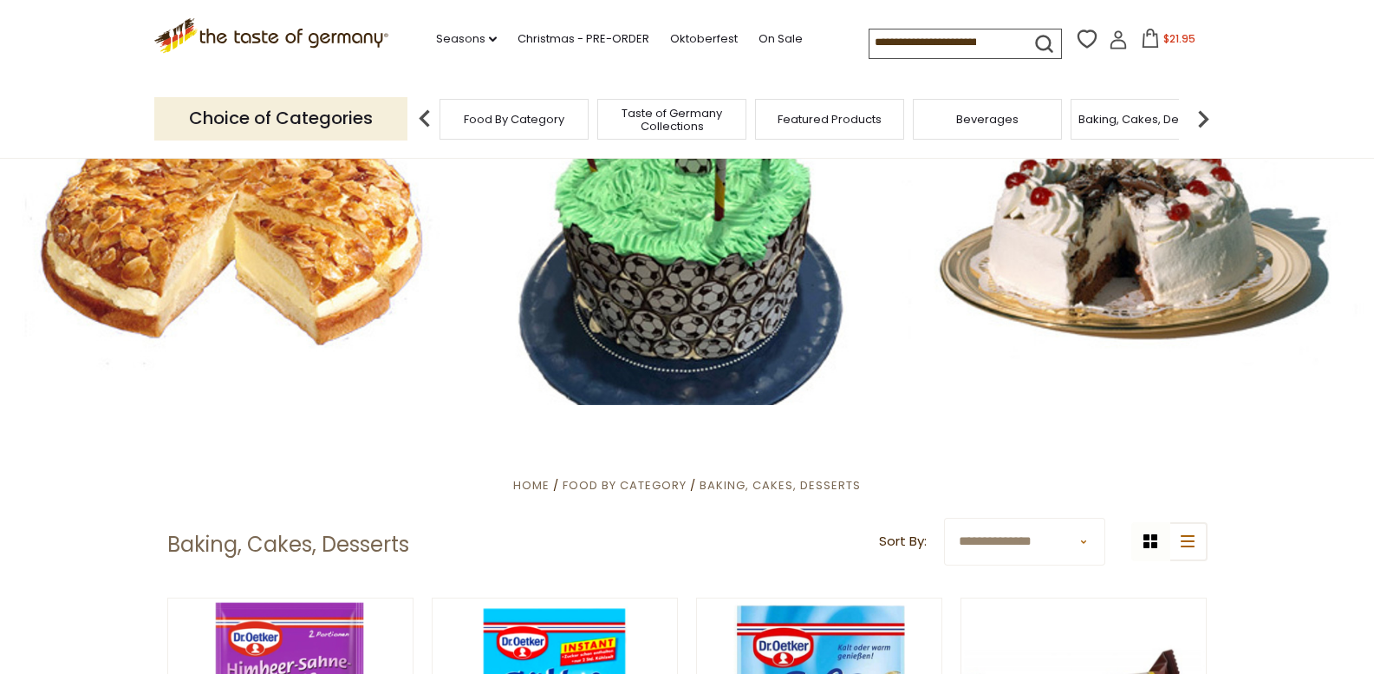
scroll to position [80, 0]
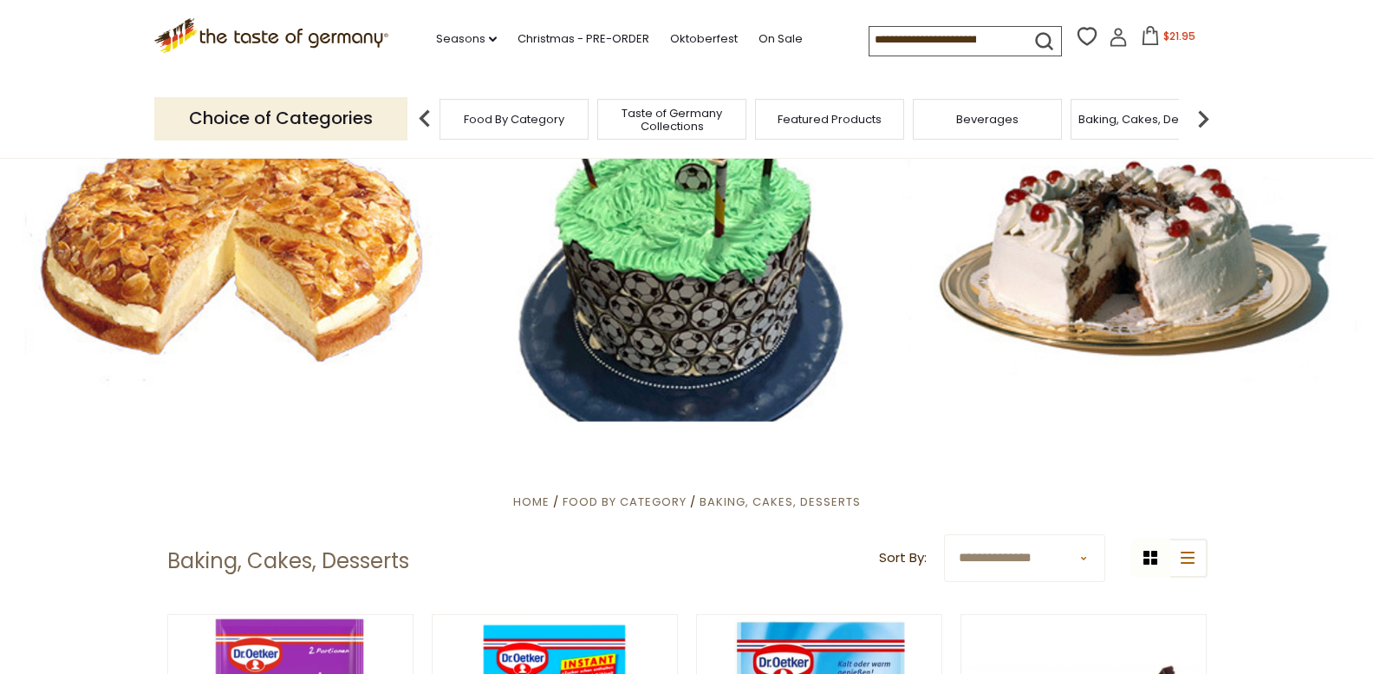
click at [1154, 226] on div at bounding box center [687, 249] width 1374 height 343
click at [1153, 227] on div at bounding box center [687, 249] width 1374 height 343
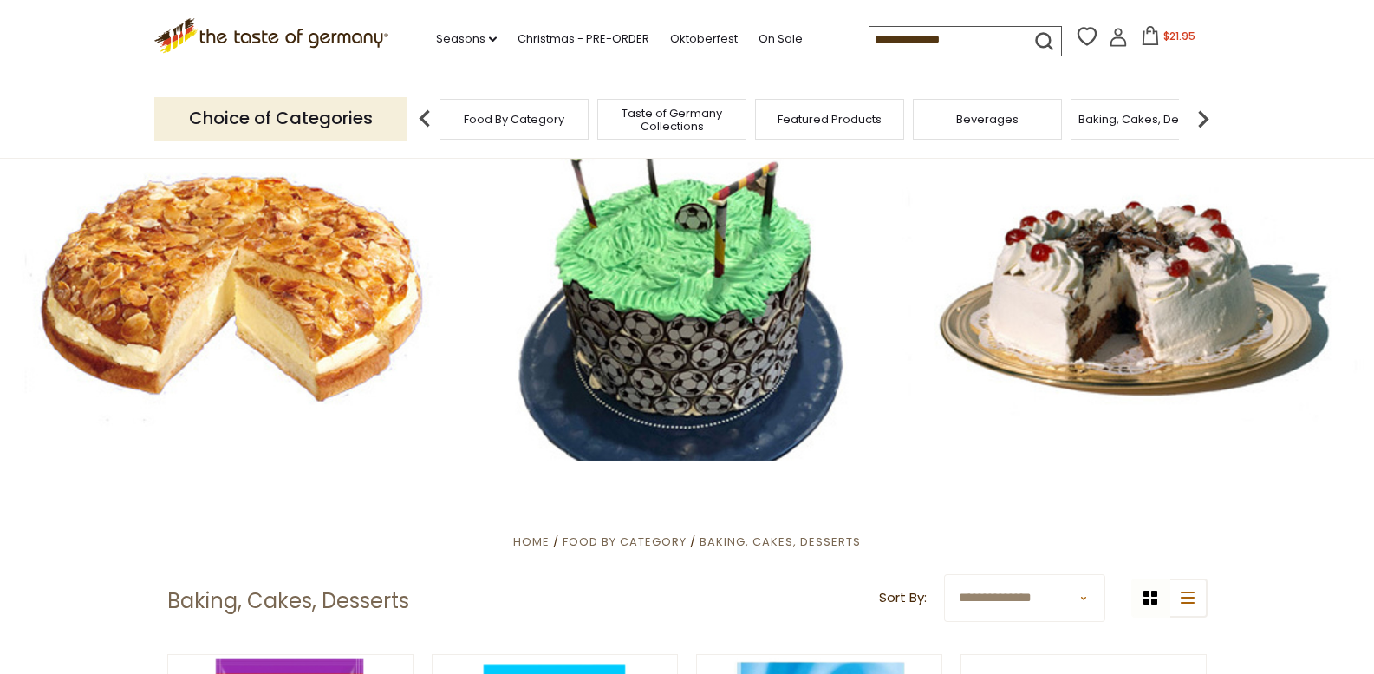
scroll to position [0, 0]
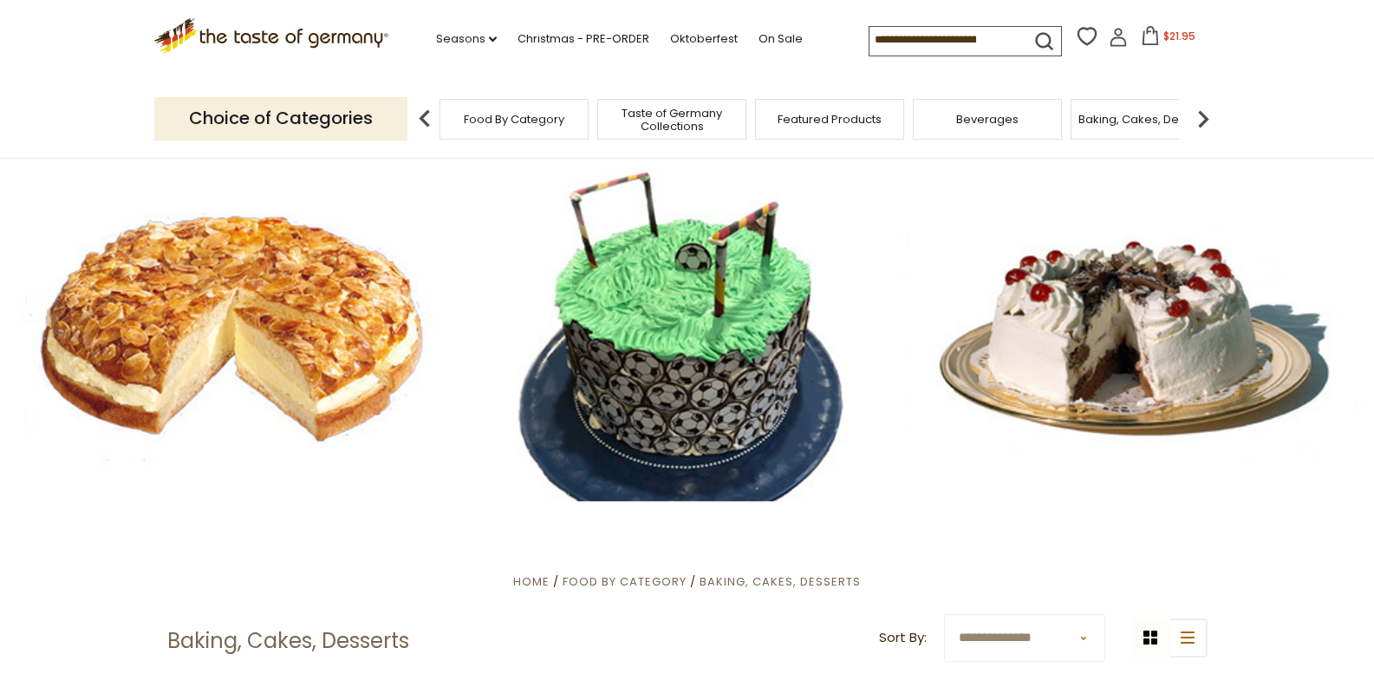
click at [1199, 113] on img at bounding box center [1203, 118] width 35 height 35
click at [1204, 118] on img at bounding box center [1203, 118] width 35 height 35
click at [1092, 122] on span "Cookies" at bounding box center [1087, 119] width 47 height 13
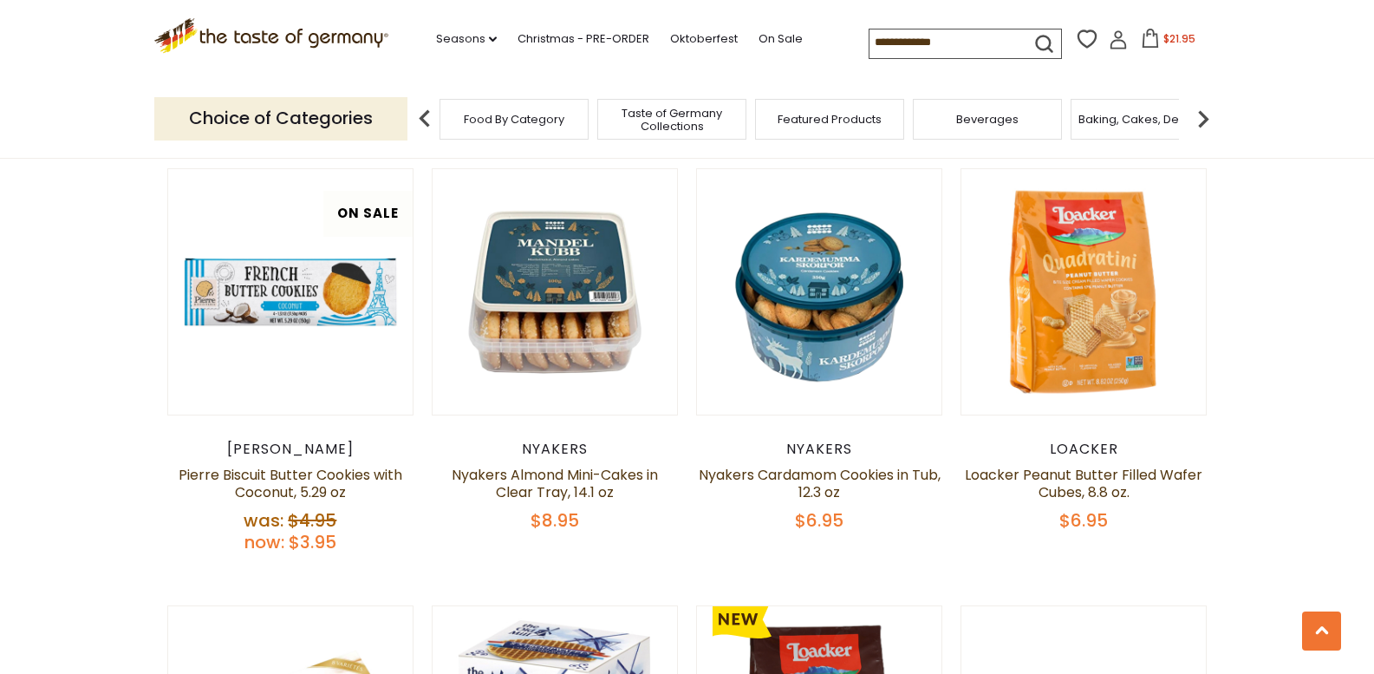
scroll to position [966, 0]
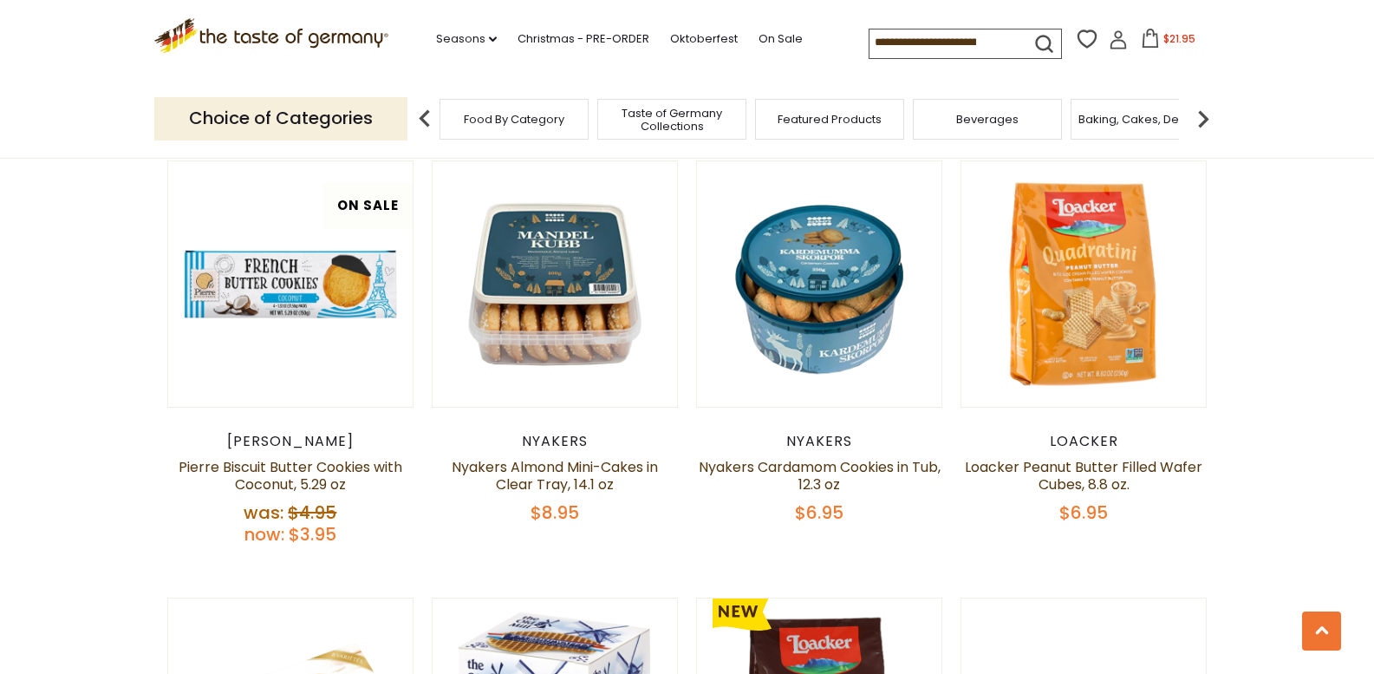
drag, startPoint x: 1379, startPoint y: 75, endPoint x: 1372, endPoint y: 179, distance: 105.2
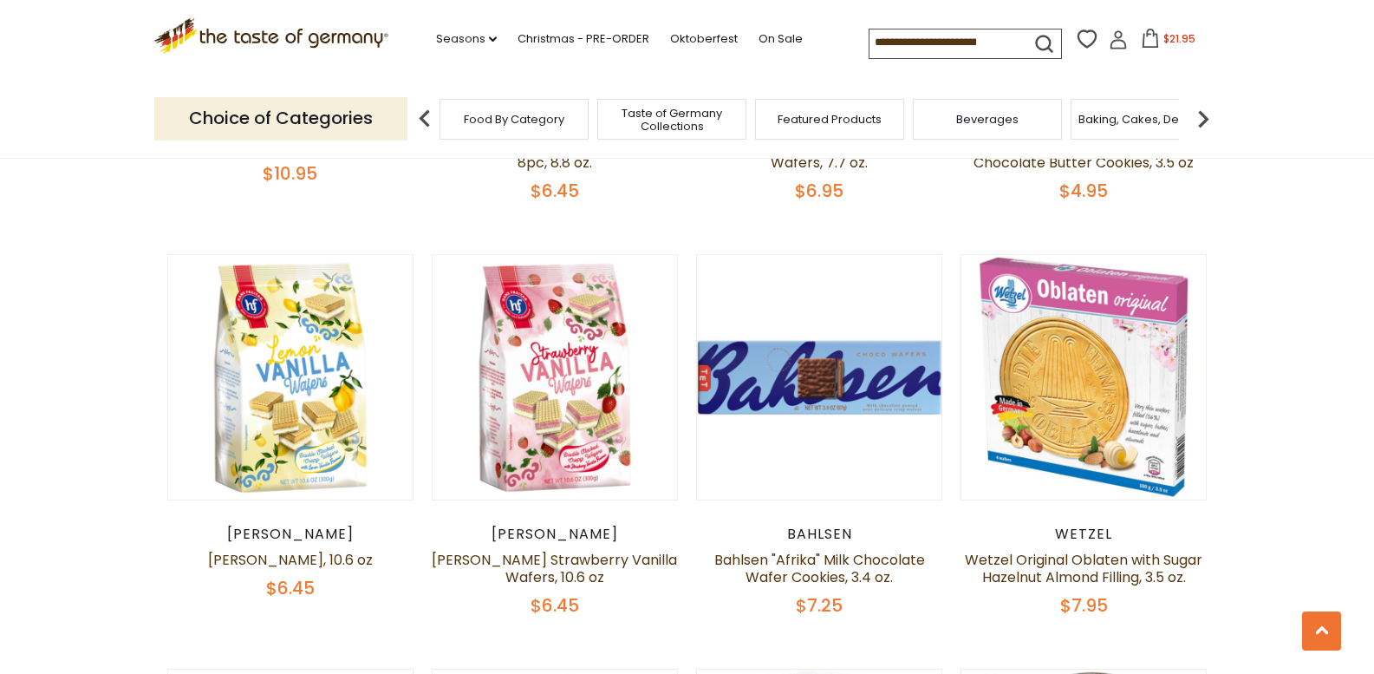
scroll to position [0, 0]
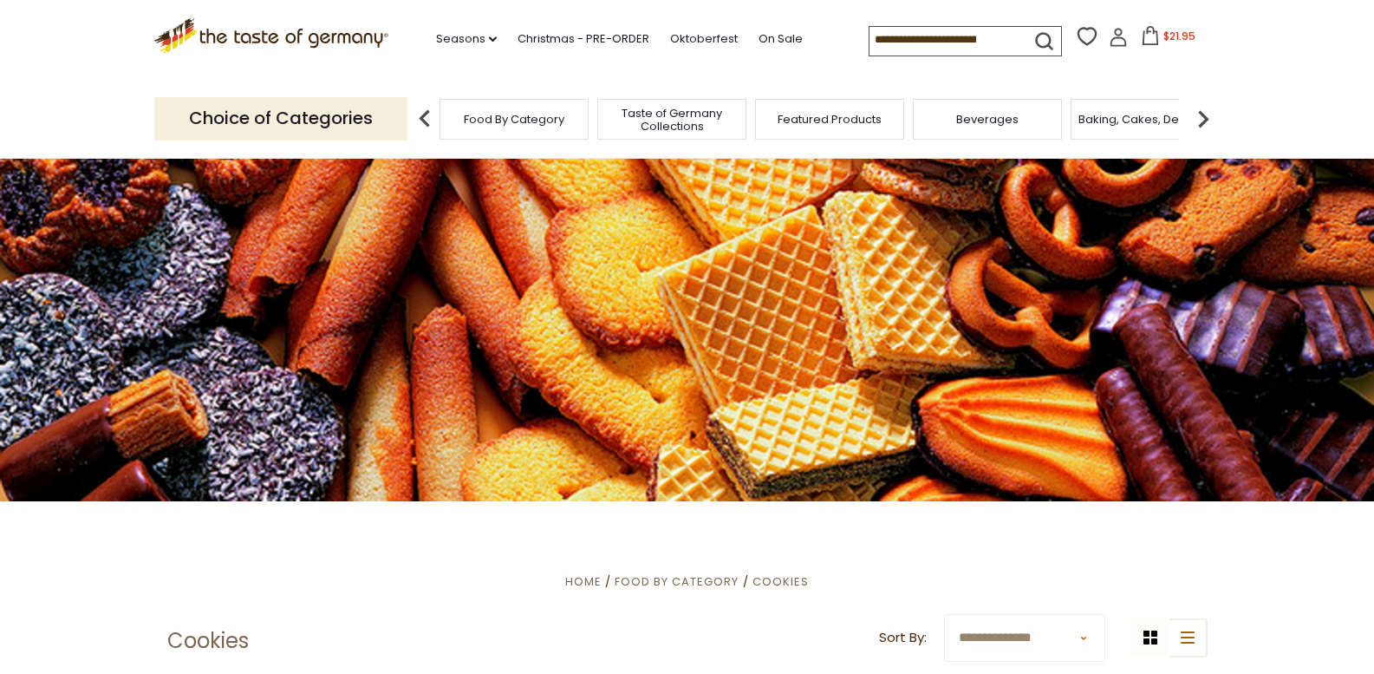
click at [877, 42] on input at bounding box center [943, 39] width 147 height 24
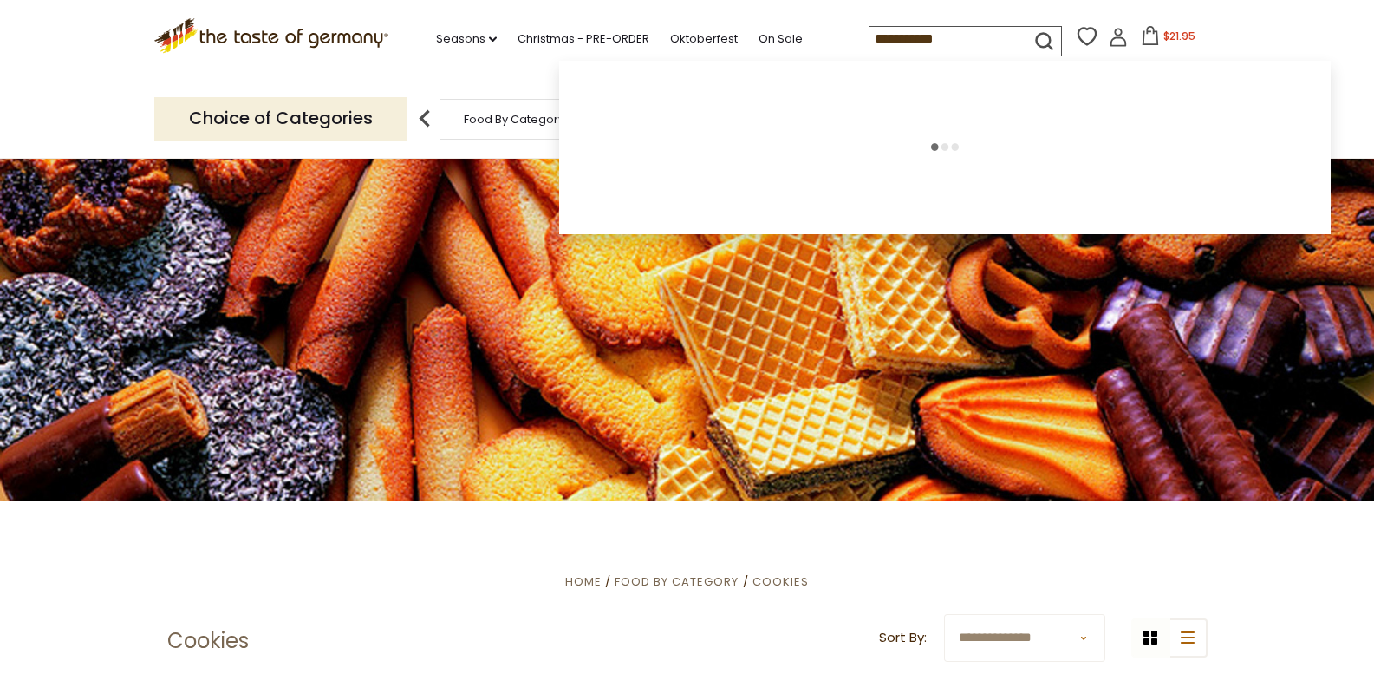
type input "**********"
click at [1035, 37] on icon "submit" at bounding box center [1044, 40] width 23 height 23
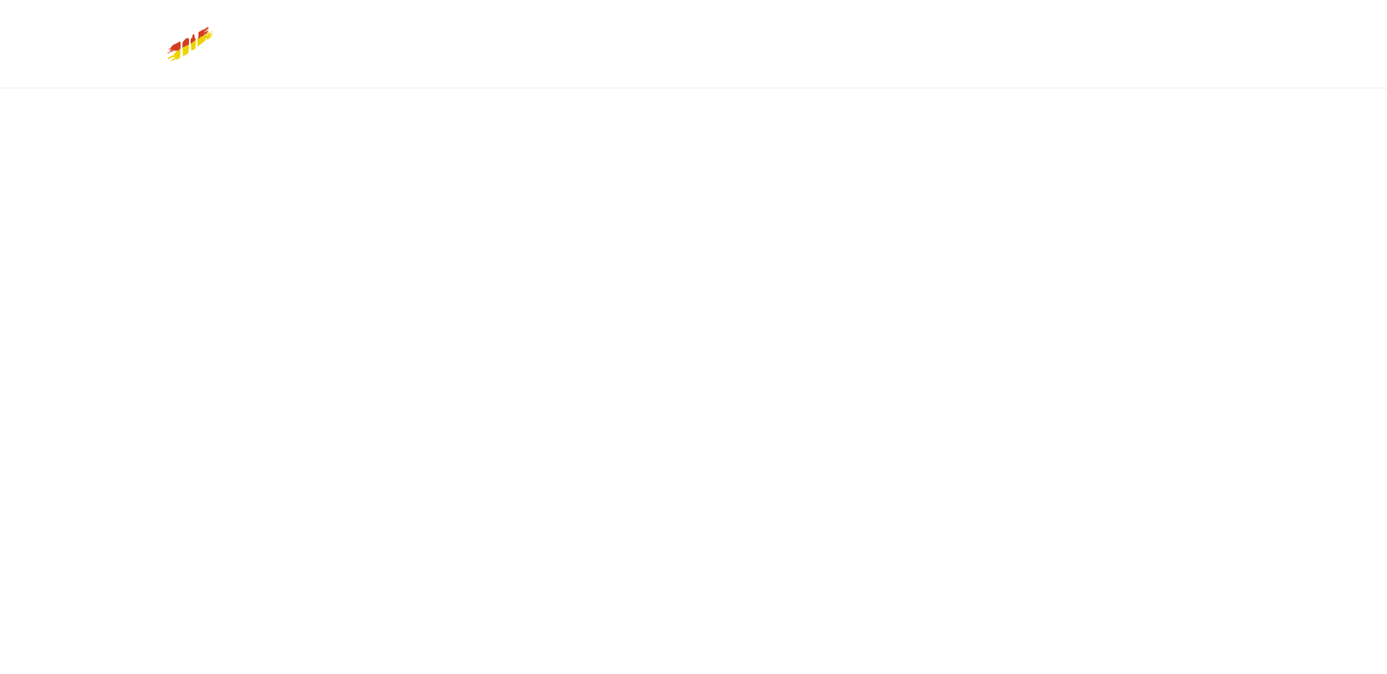
click at [788, 0] on html "star arrow-up arrow-left arrow-right close arrow-down search check-mark plus mi…" at bounding box center [693, 0] width 1387 height 0
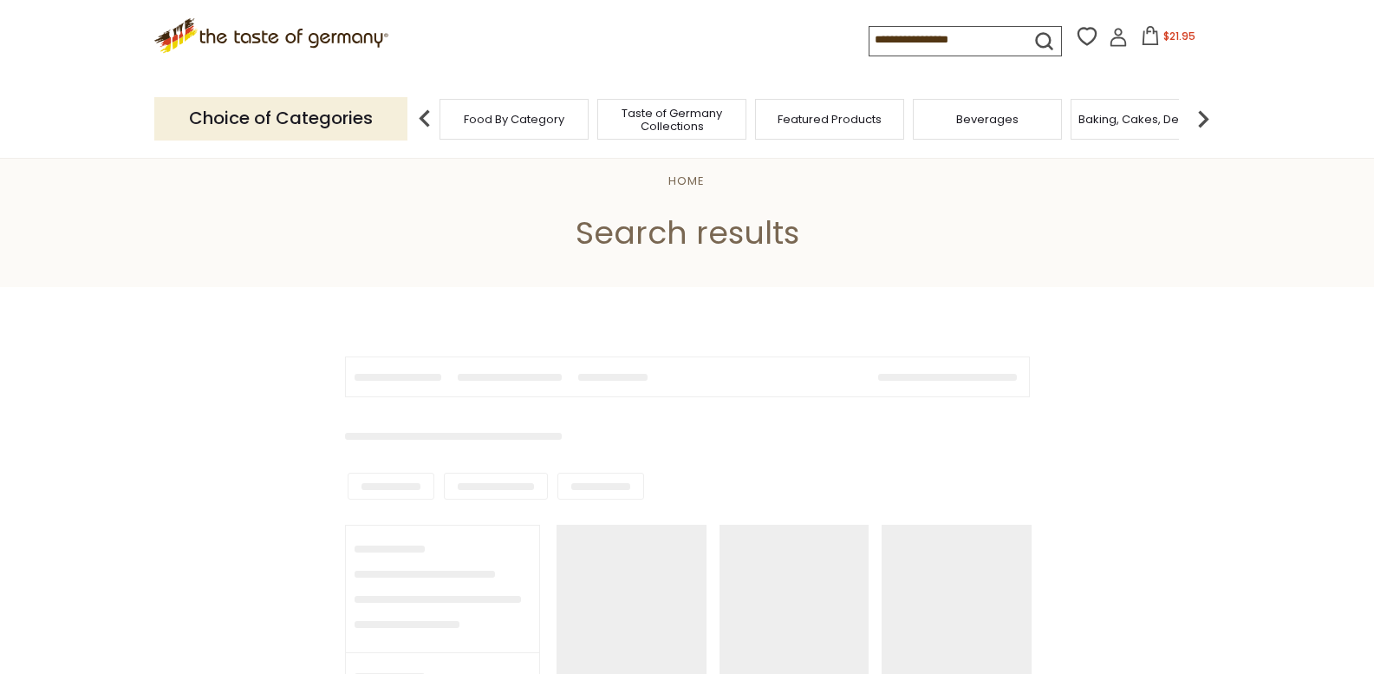
drag, startPoint x: 0, startPoint y: 0, endPoint x: 788, endPoint y: 162, distance: 804.6
click at [788, 162] on header "Home Search results" at bounding box center [687, 211] width 1374 height 152
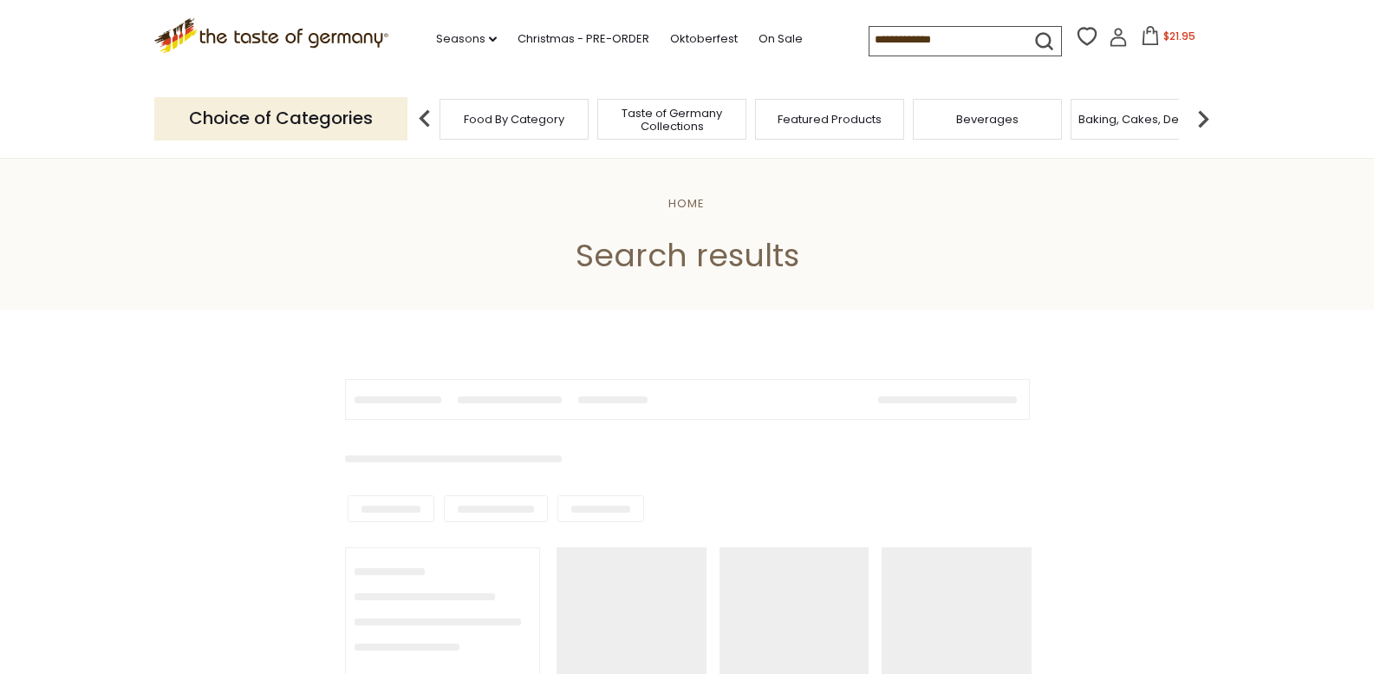
click at [1307, 263] on h1 "Search results" at bounding box center [687, 255] width 1267 height 39
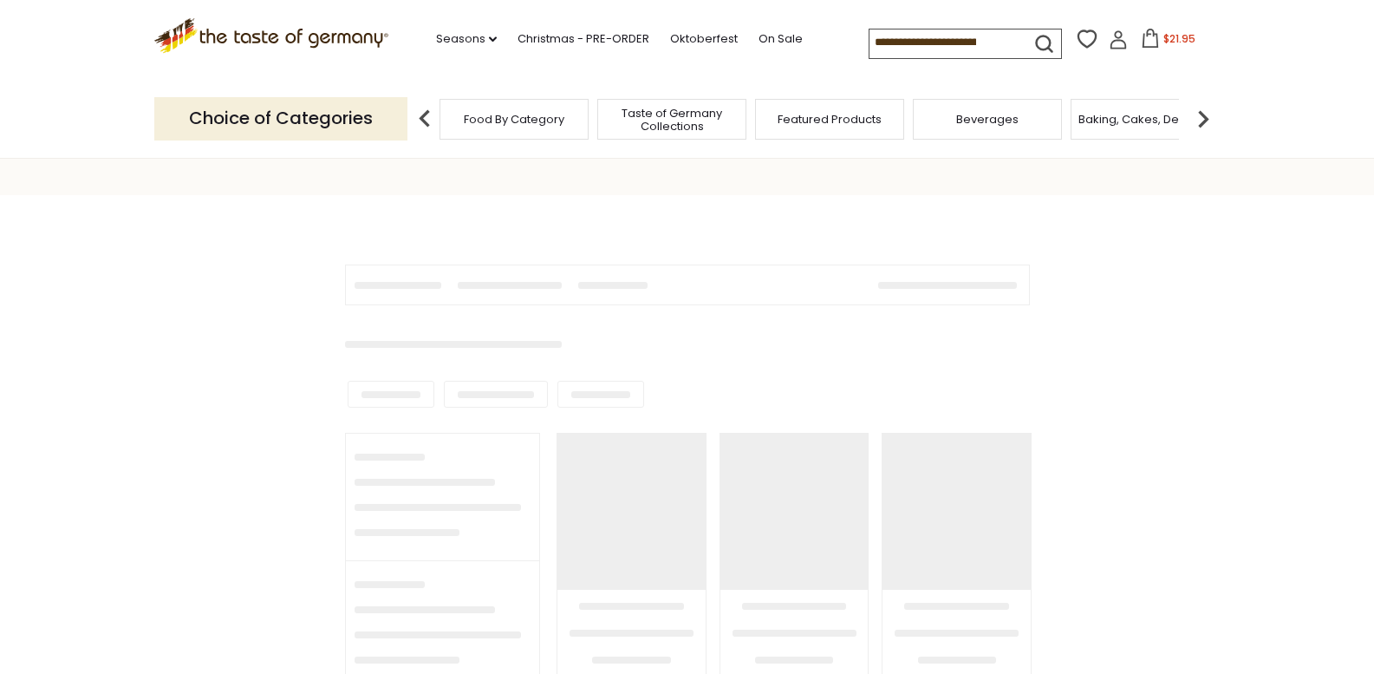
scroll to position [102, 0]
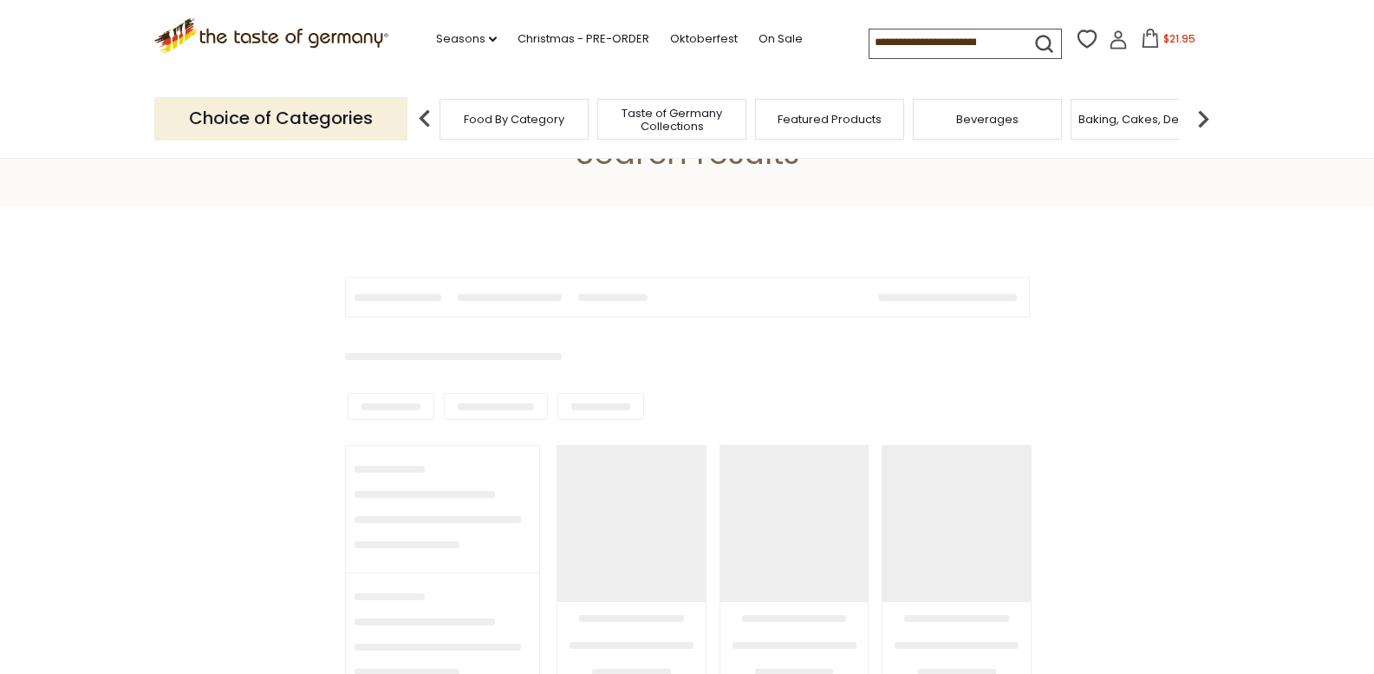
click at [1225, 429] on section at bounding box center [687, 613] width 1374 height 812
click at [1203, 117] on img at bounding box center [1203, 118] width 35 height 35
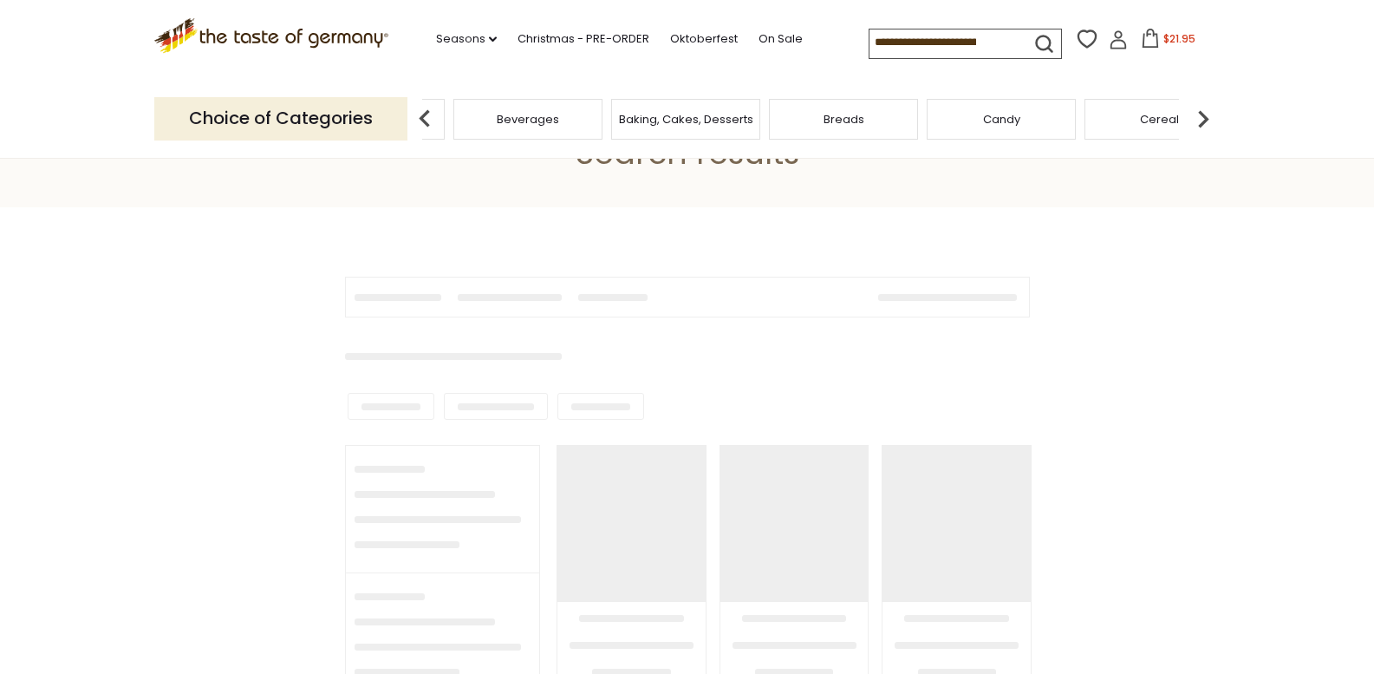
click at [1203, 117] on img at bounding box center [1203, 118] width 35 height 35
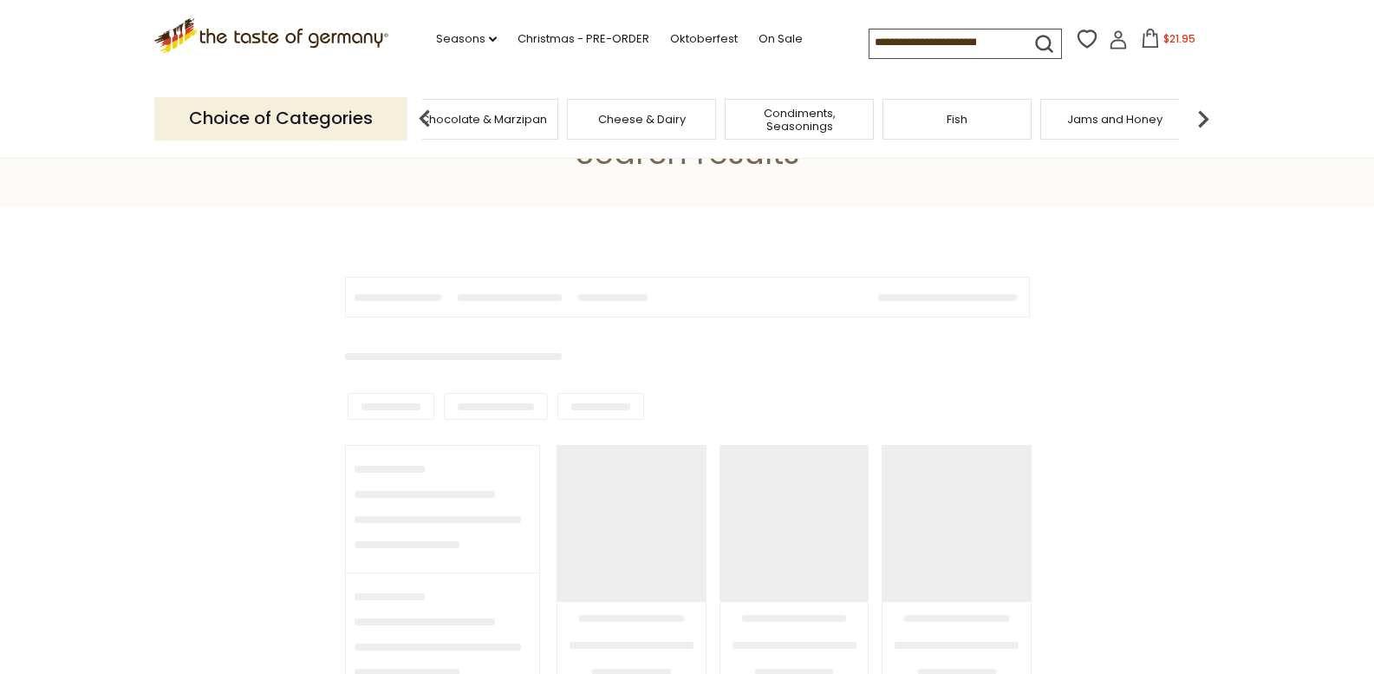
click at [1203, 117] on img at bounding box center [1203, 118] width 35 height 35
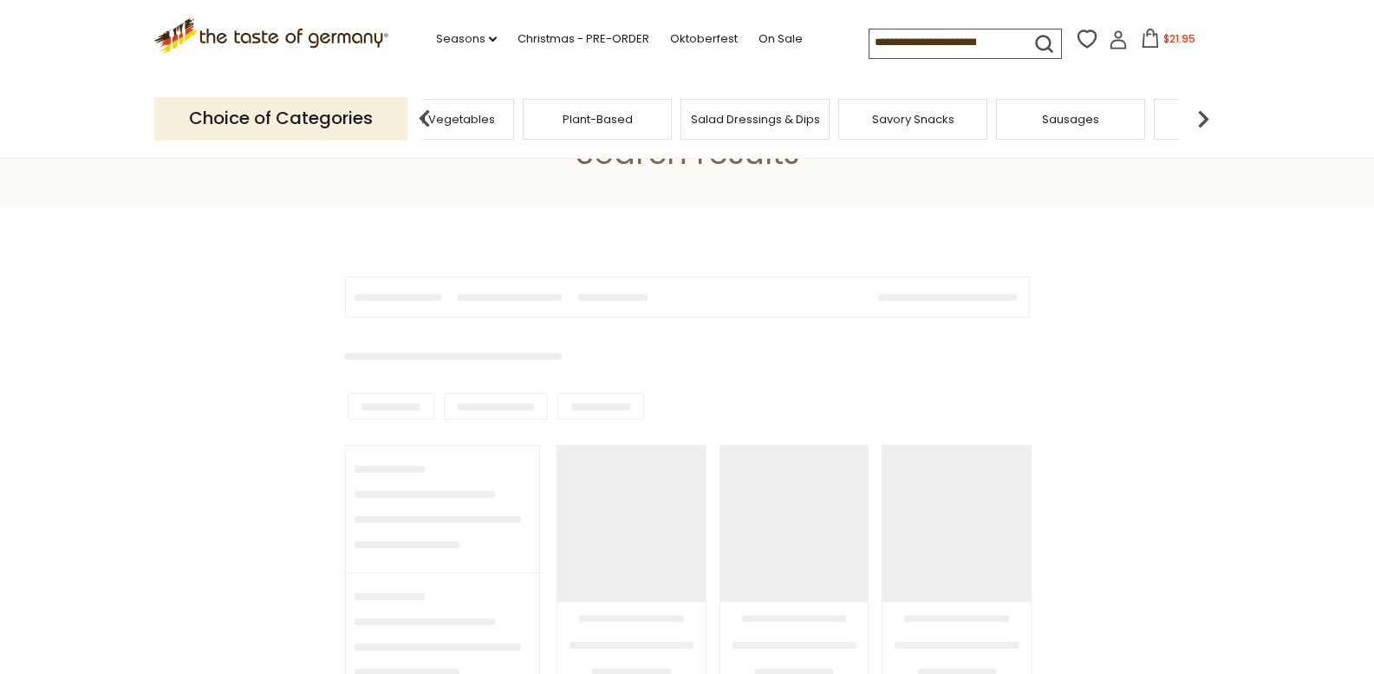
click at [1203, 117] on img at bounding box center [1203, 118] width 35 height 35
click at [1204, 117] on img at bounding box center [1203, 118] width 35 height 35
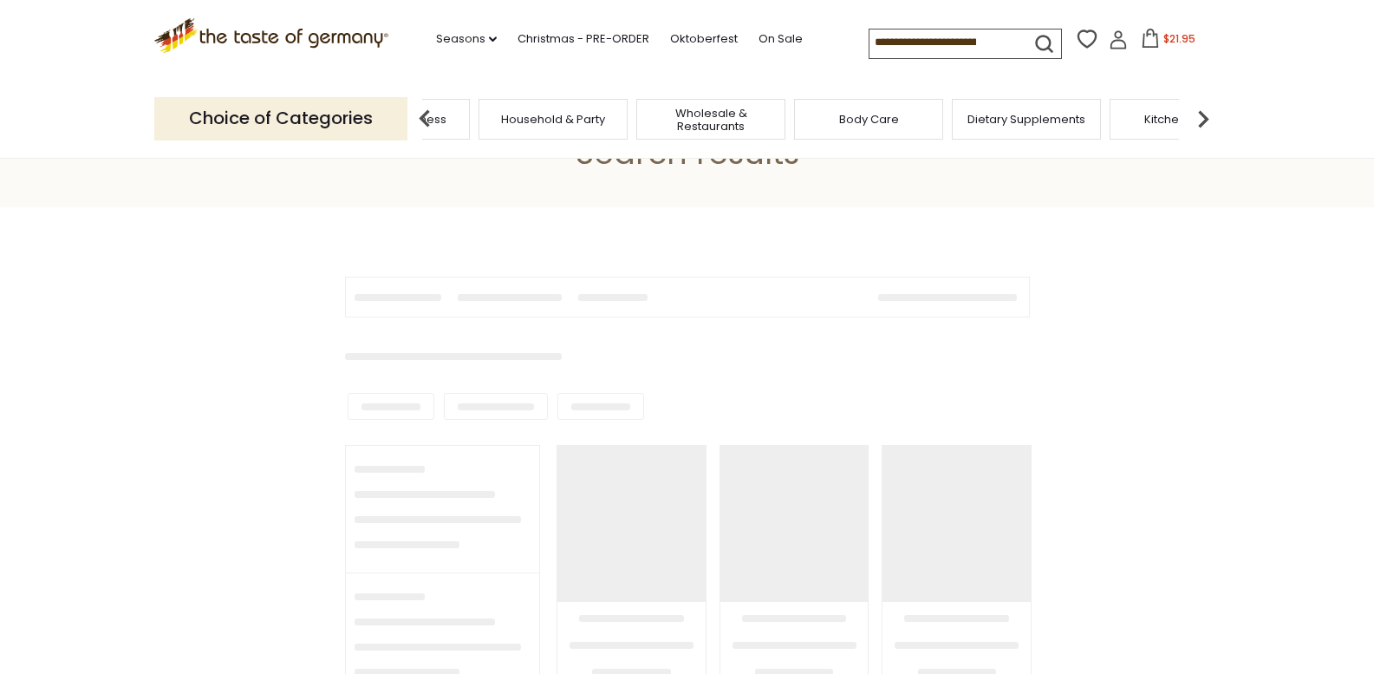
click at [428, 127] on img at bounding box center [424, 118] width 35 height 35
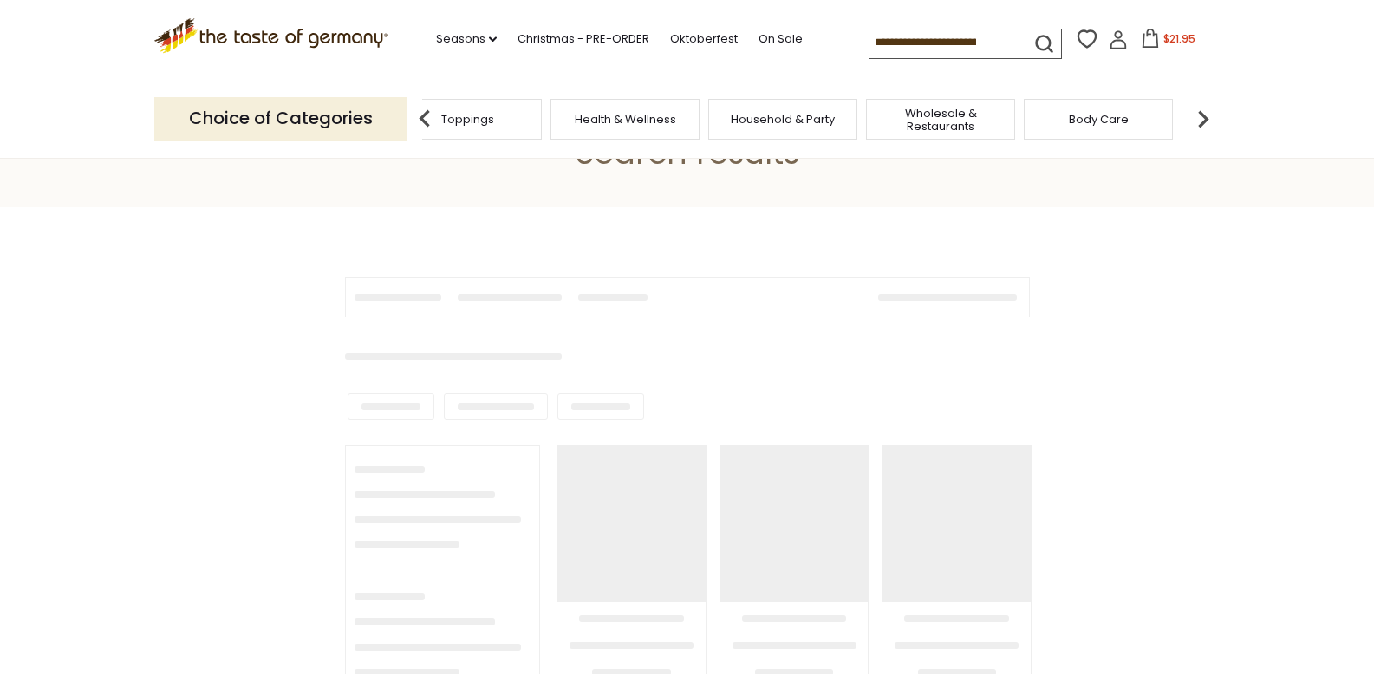
click at [428, 127] on img at bounding box center [424, 118] width 35 height 35
click at [746, 121] on span "Soups & Sauces" at bounding box center [769, 119] width 92 height 13
